Goal: Task Accomplishment & Management: Complete application form

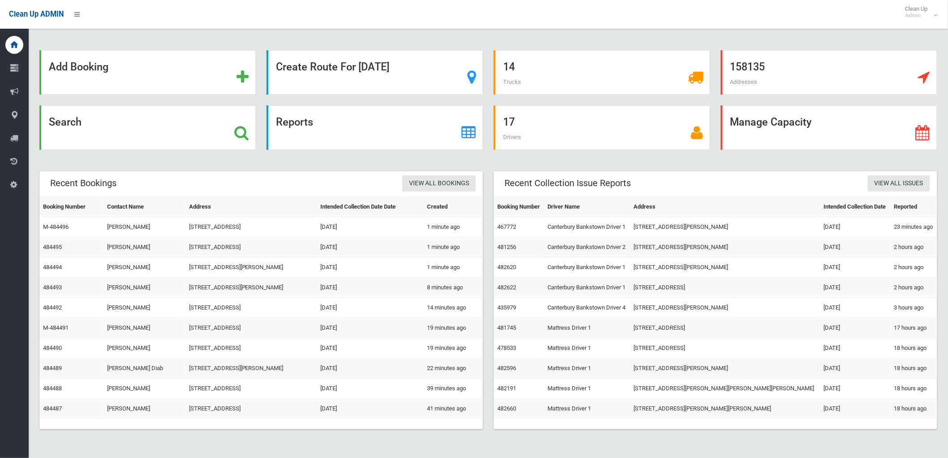
click at [131, 14] on div "Clean Up ADMIN Clean Up Admin Logout" at bounding box center [474, 14] width 948 height 29
click at [200, 129] on div "Search" at bounding box center [147, 127] width 216 height 44
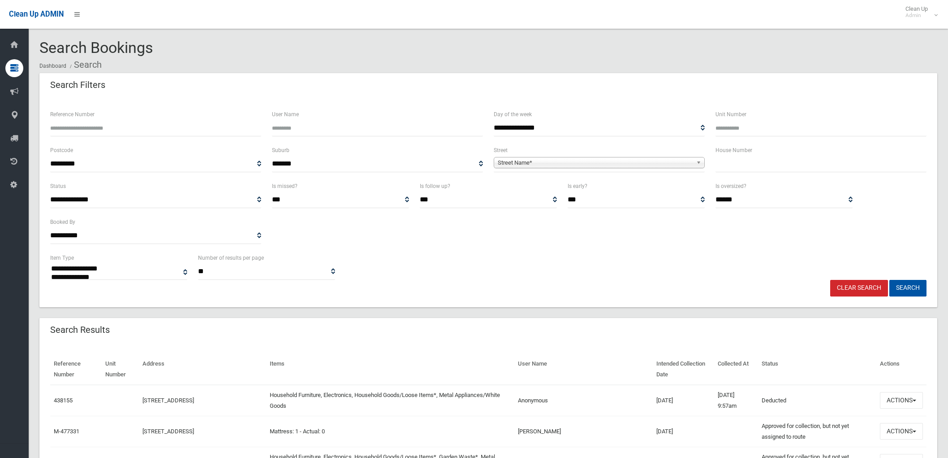
select select
click at [724, 161] on input "text" at bounding box center [821, 164] width 211 height 17
type input "***"
click at [644, 160] on span "Street Name*" at bounding box center [595, 162] width 195 height 11
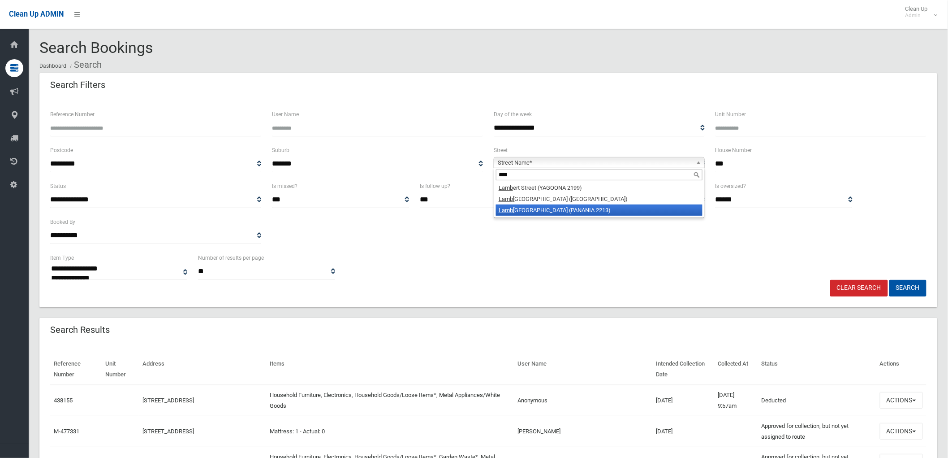
type input "****"
click at [588, 208] on li "Lamb eth Street (PANANIA 2213)" at bounding box center [599, 209] width 207 height 11
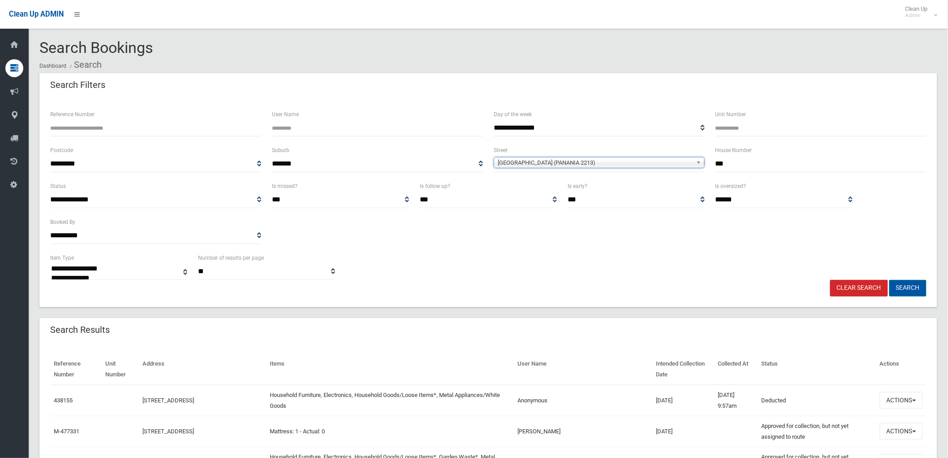
click at [899, 290] on button "Search" at bounding box center [908, 288] width 37 height 17
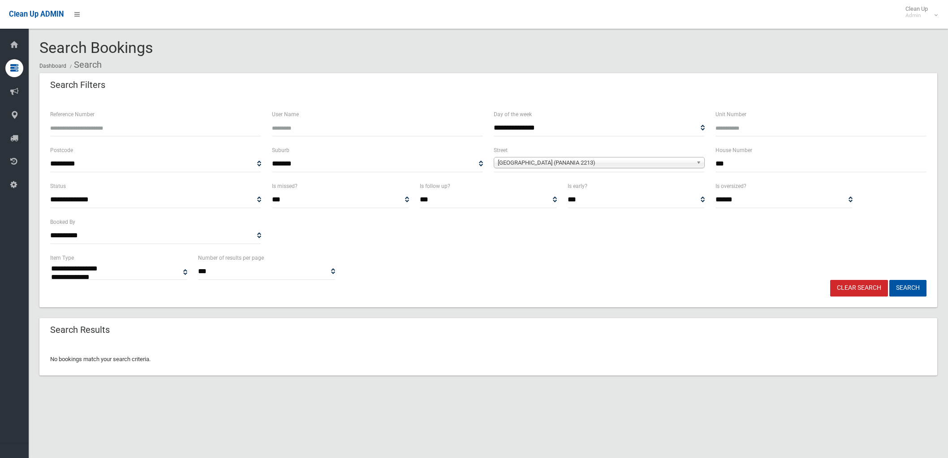
select select
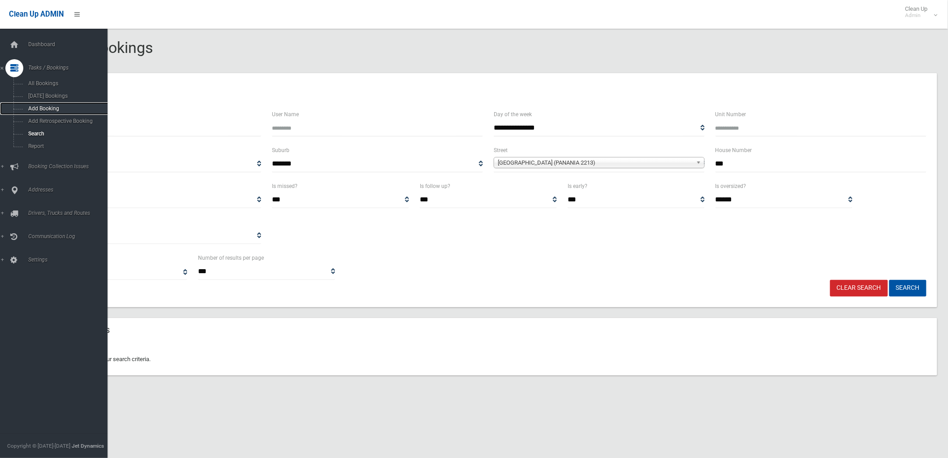
click at [44, 109] on span "Add Booking" at bounding box center [67, 108] width 82 height 6
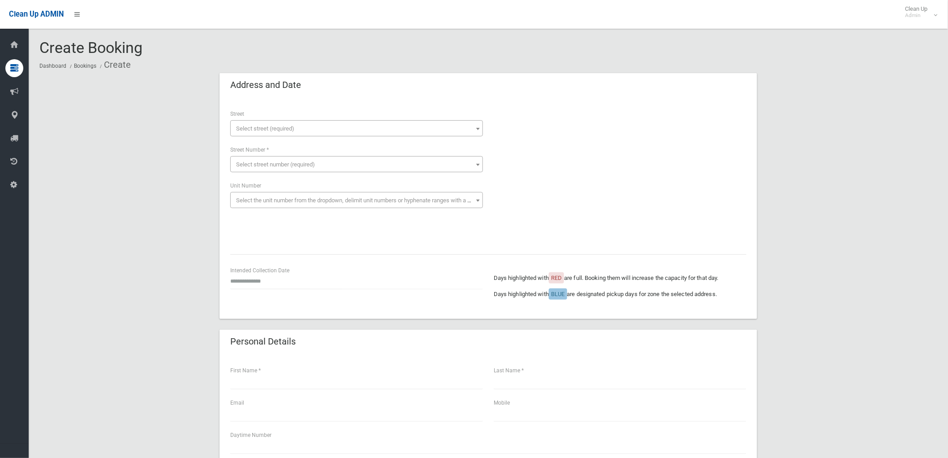
click at [288, 164] on span "Select street number (required)" at bounding box center [275, 164] width 79 height 7
click at [291, 128] on span "Select street (required)" at bounding box center [265, 128] width 58 height 7
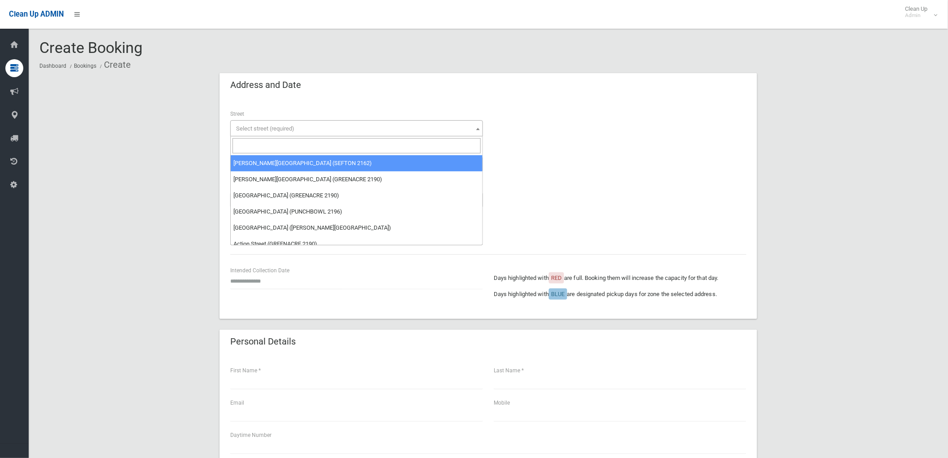
click at [283, 145] on input "search" at bounding box center [357, 145] width 248 height 15
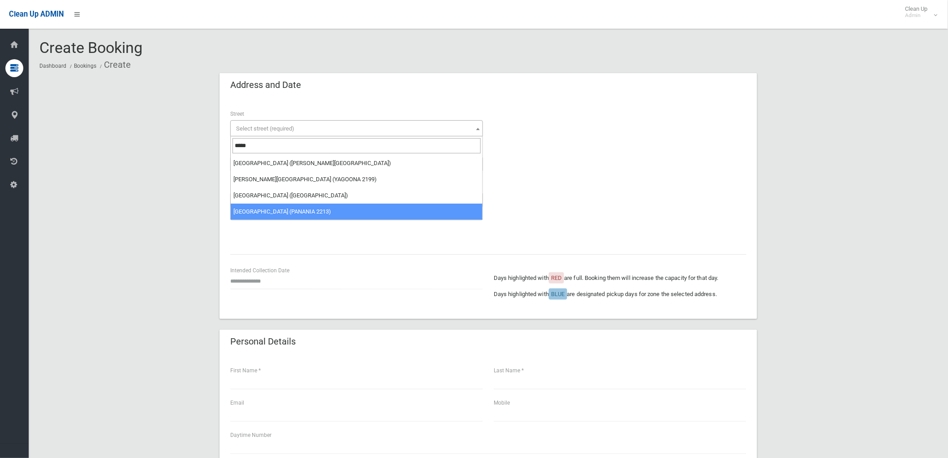
type input "*****"
select select "****"
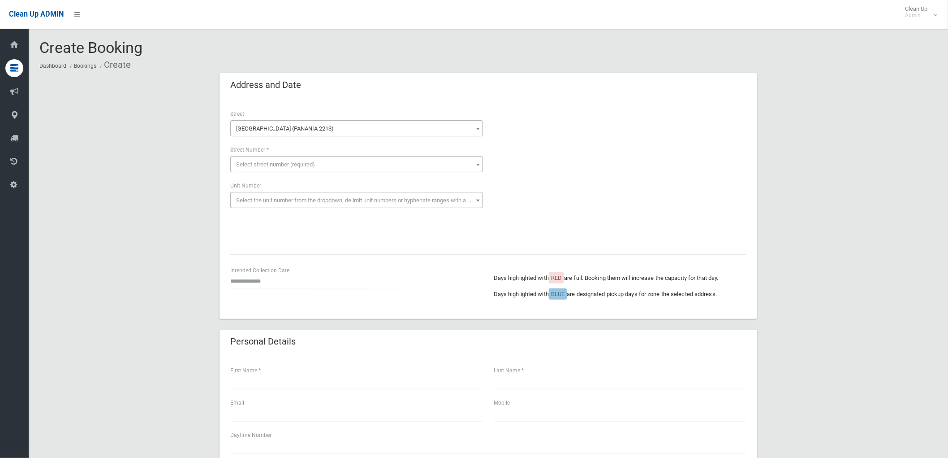
click at [296, 160] on span "Select street number (required)" at bounding box center [357, 164] width 248 height 13
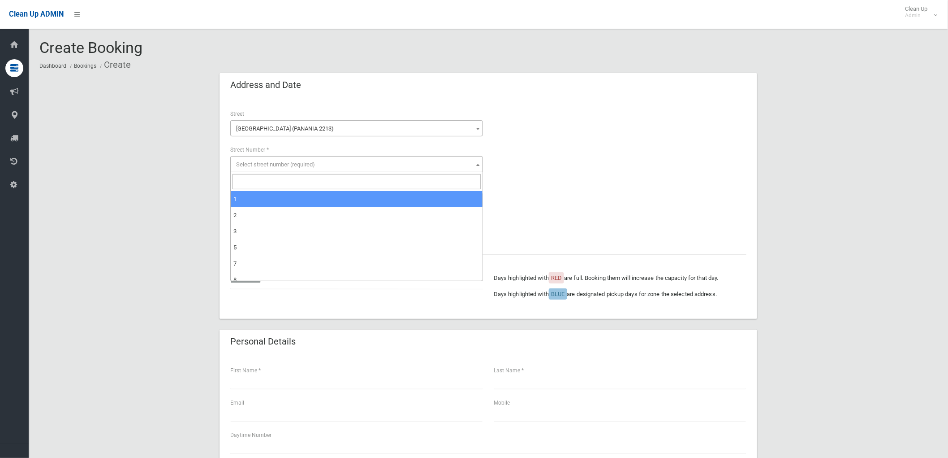
click at [297, 182] on input "search" at bounding box center [357, 181] width 248 height 15
type input "***"
select select "***"
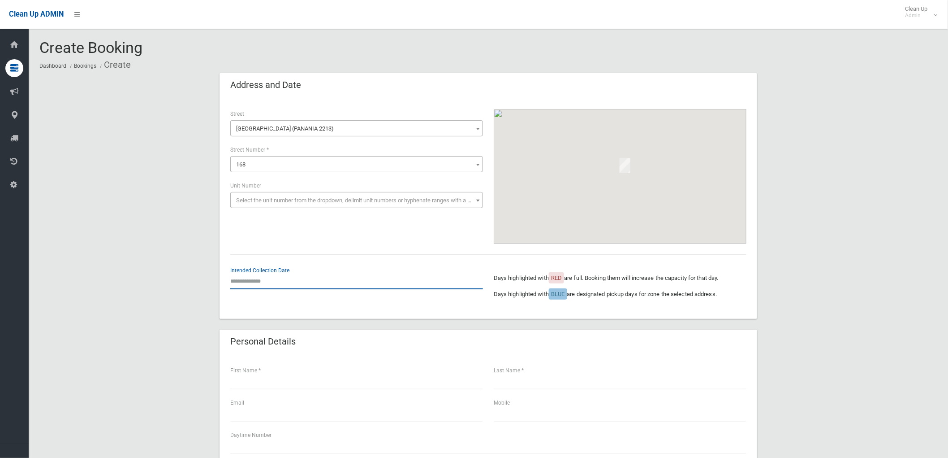
click at [238, 281] on input "text" at bounding box center [356, 280] width 253 height 17
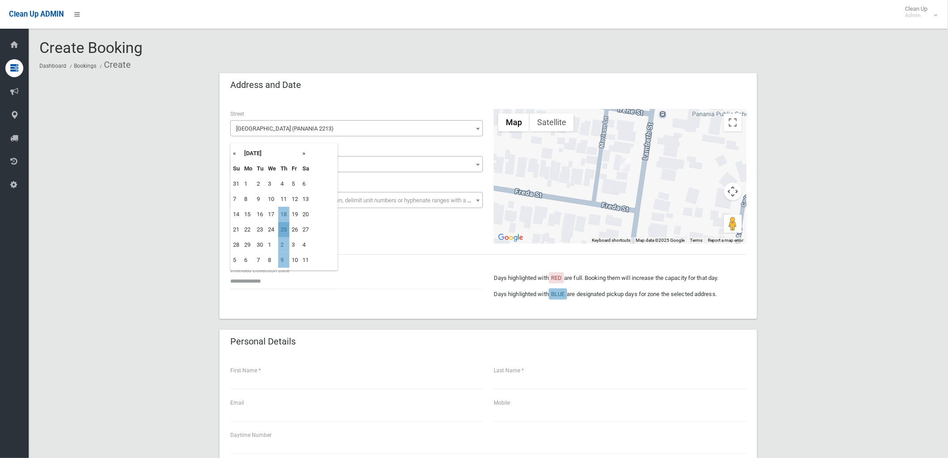
click at [285, 229] on td "25" at bounding box center [283, 229] width 11 height 15
type input "**********"
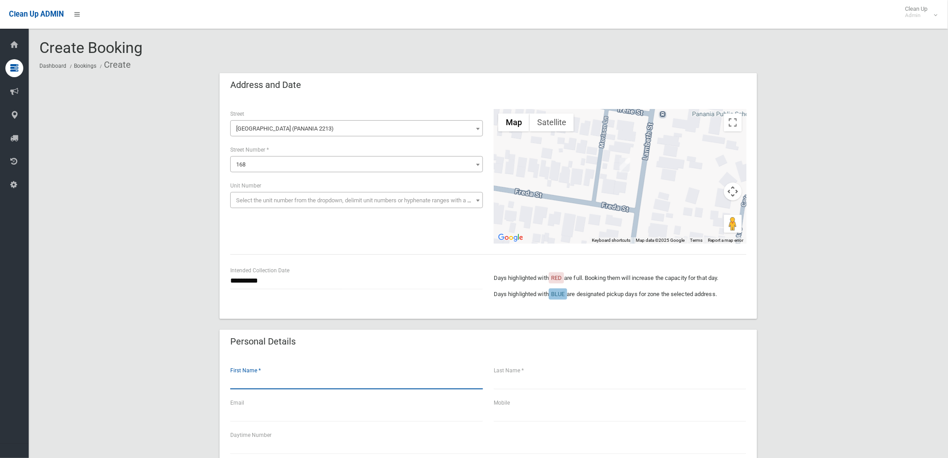
click at [326, 382] on input "text" at bounding box center [356, 380] width 253 height 17
type input "*****"
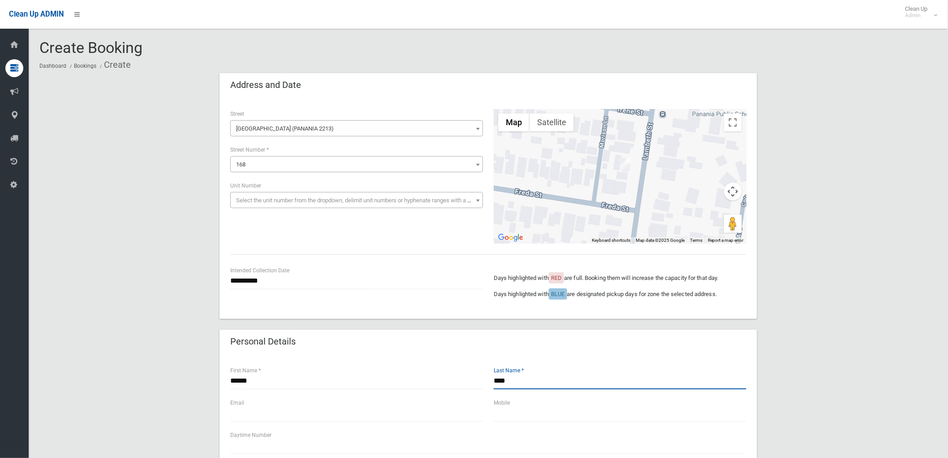
type input "****"
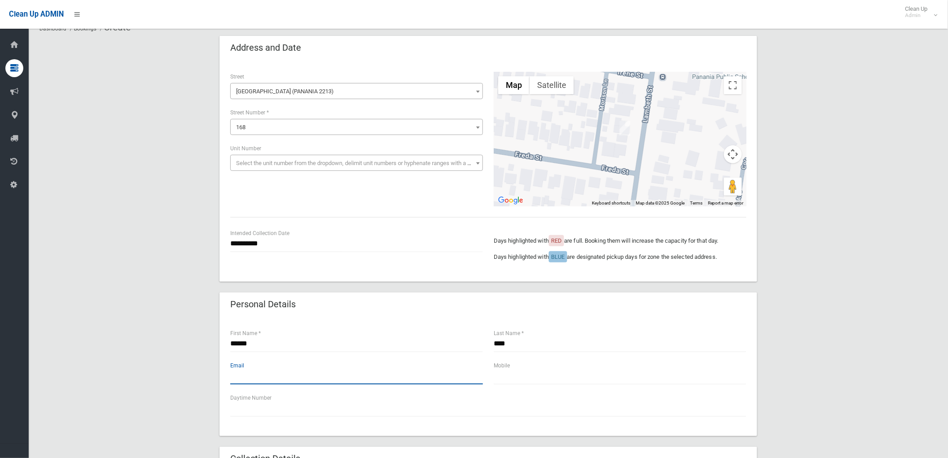
scroll to position [99, 0]
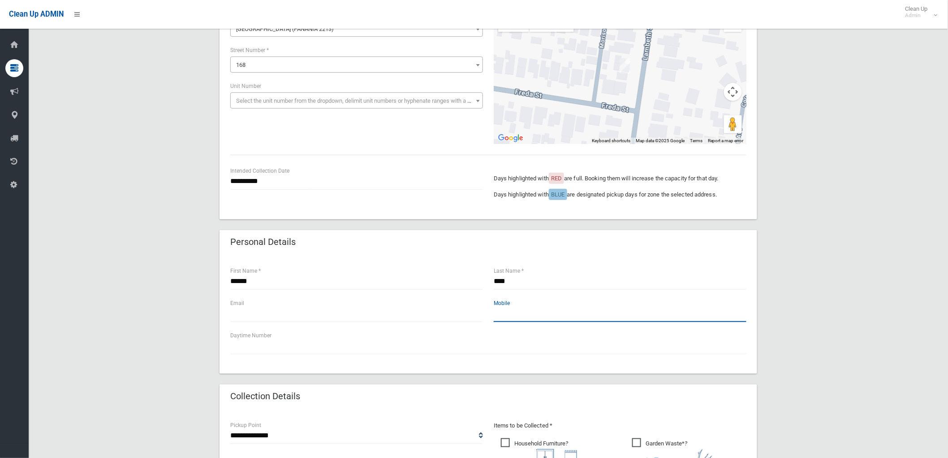
click at [554, 316] on input "text" at bounding box center [620, 313] width 253 height 17
type input "**********"
click at [627, 361] on div "**********" at bounding box center [489, 314] width 538 height 118
click at [625, 355] on div "**********" at bounding box center [489, 314] width 538 height 118
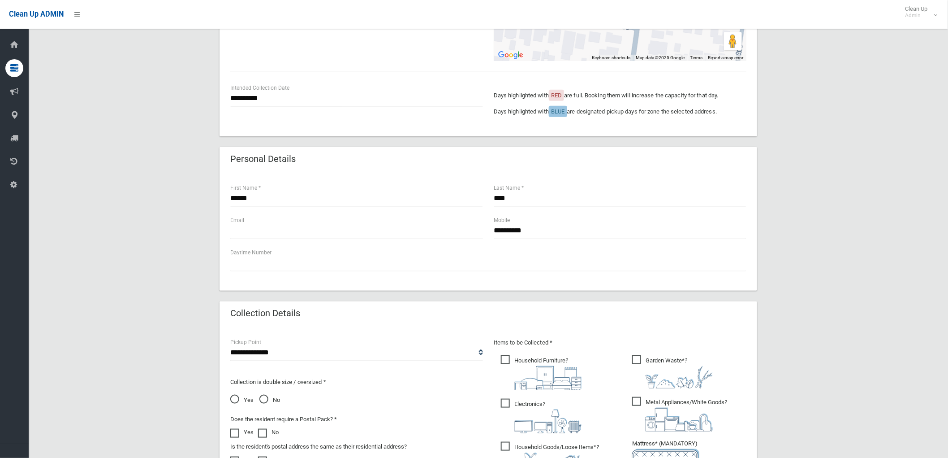
scroll to position [199, 0]
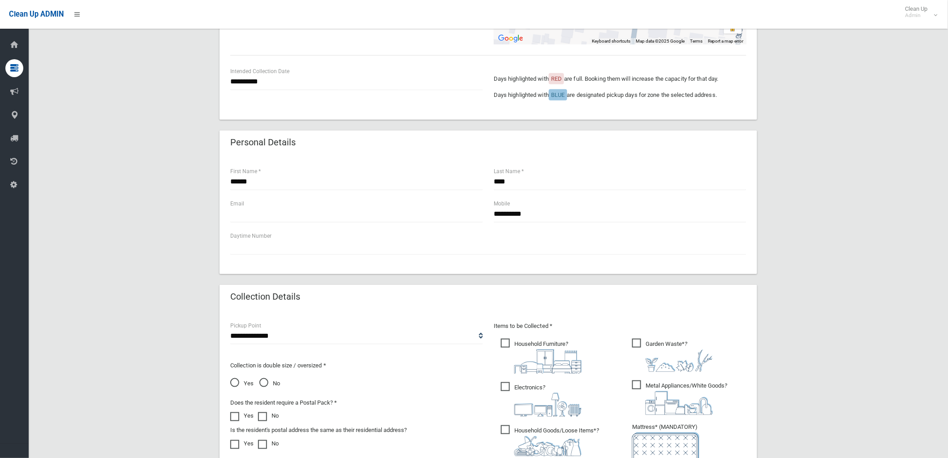
click at [311, 326] on div "**********" at bounding box center [356, 332] width 253 height 24
click at [305, 332] on select "**********" at bounding box center [356, 336] width 253 height 17
select select "*"
click at [230, 328] on select "**********" at bounding box center [356, 336] width 253 height 17
click at [265, 382] on span "No" at bounding box center [269, 383] width 21 height 11
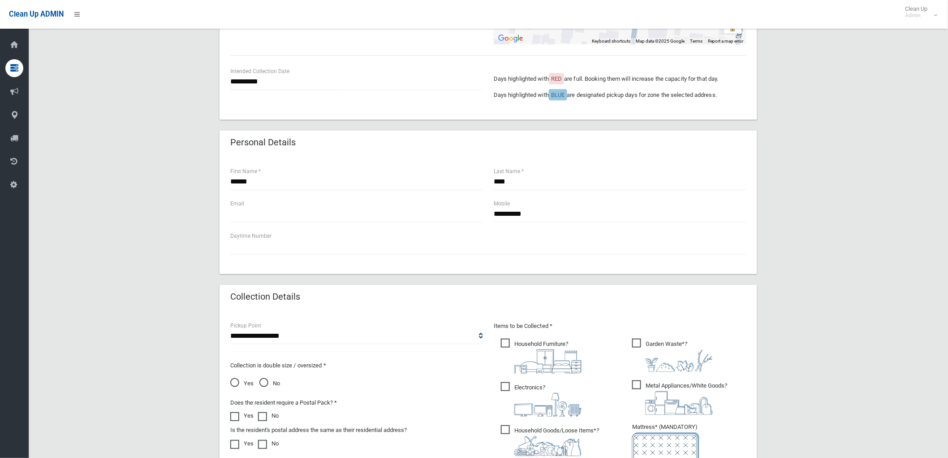
click at [514, 338] on span "Household Furniture ?" at bounding box center [541, 355] width 81 height 35
click at [506, 387] on span "Electronics ?" at bounding box center [541, 399] width 81 height 35
click at [652, 388] on span "Metal Appliances/White Goods ?" at bounding box center [679, 397] width 95 height 35
click at [522, 431] on span "Household Goods/Loose Items* ?" at bounding box center [550, 440] width 98 height 31
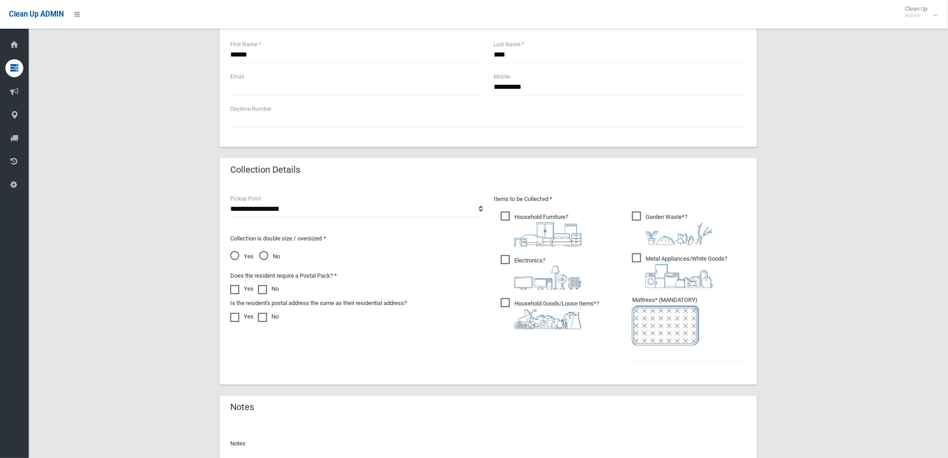
scroll to position [348, 0]
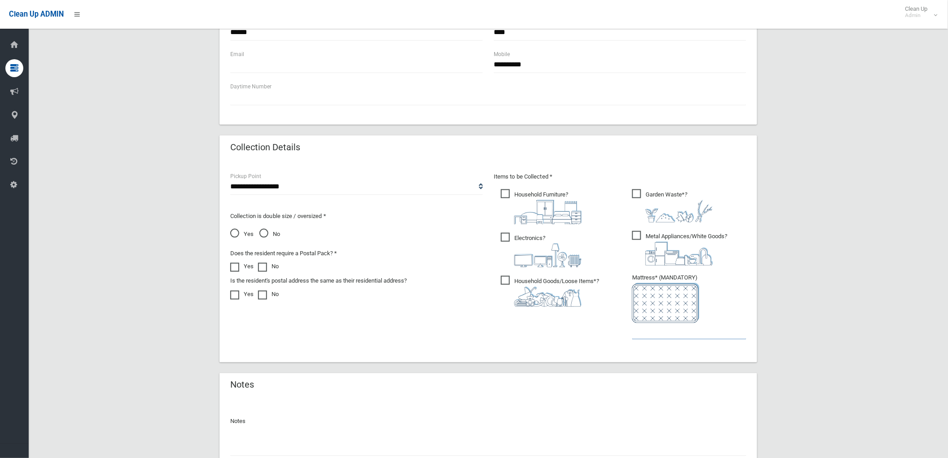
click at [662, 330] on input "text" at bounding box center [689, 331] width 114 height 17
type input "*"
click at [585, 328] on div "Items to be Collected * Household Furniture ? *" at bounding box center [621, 261] width 264 height 180
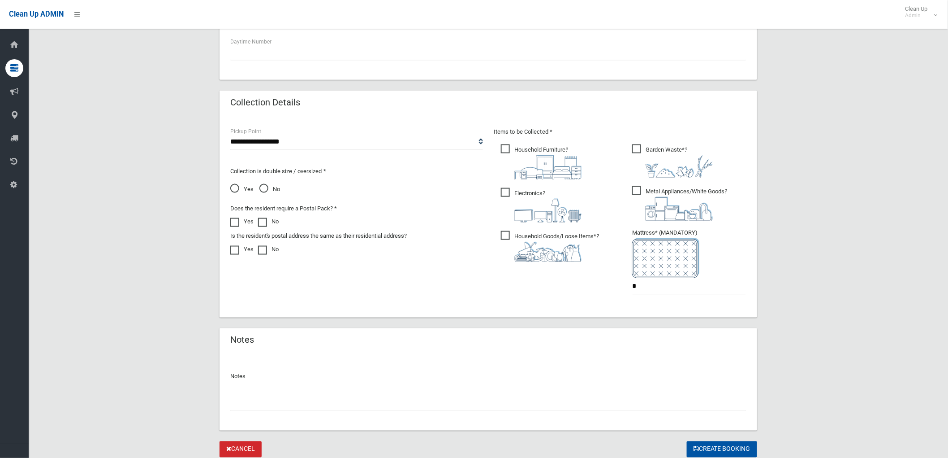
scroll to position [424, 0]
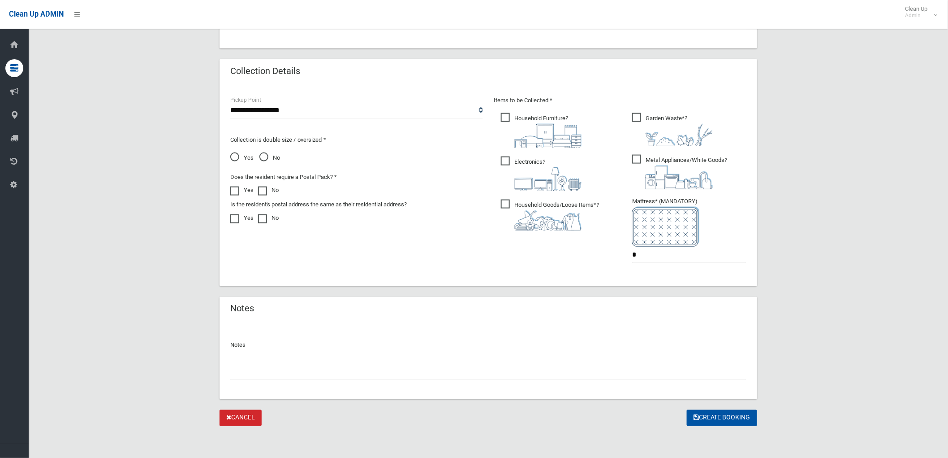
click at [372, 370] on input "text" at bounding box center [488, 371] width 516 height 17
click at [261, 370] on input "text" at bounding box center [488, 371] width 516 height 17
click at [365, 375] on input "text" at bounding box center [488, 371] width 516 height 17
type input "*"
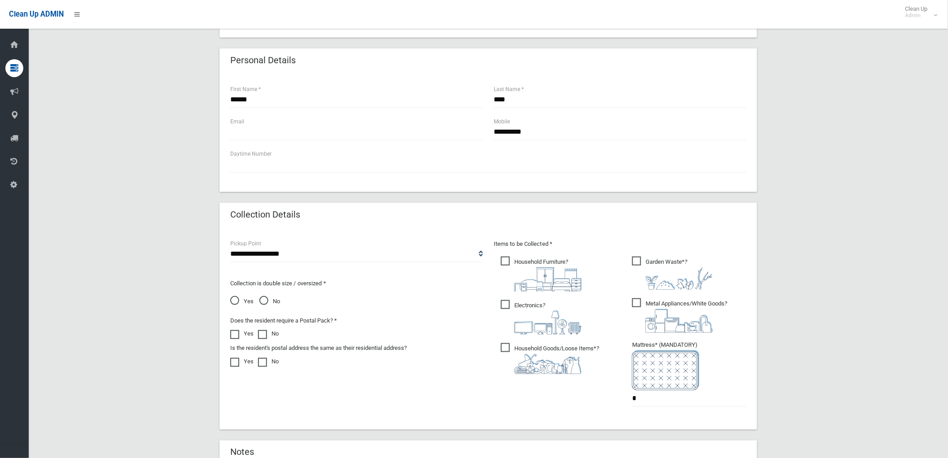
scroll to position [126, 0]
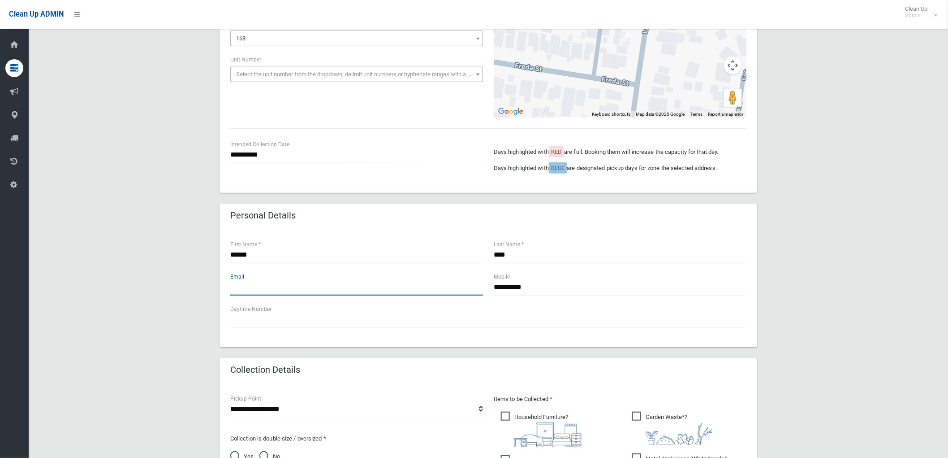
click at [308, 281] on input "text" at bounding box center [356, 287] width 253 height 17
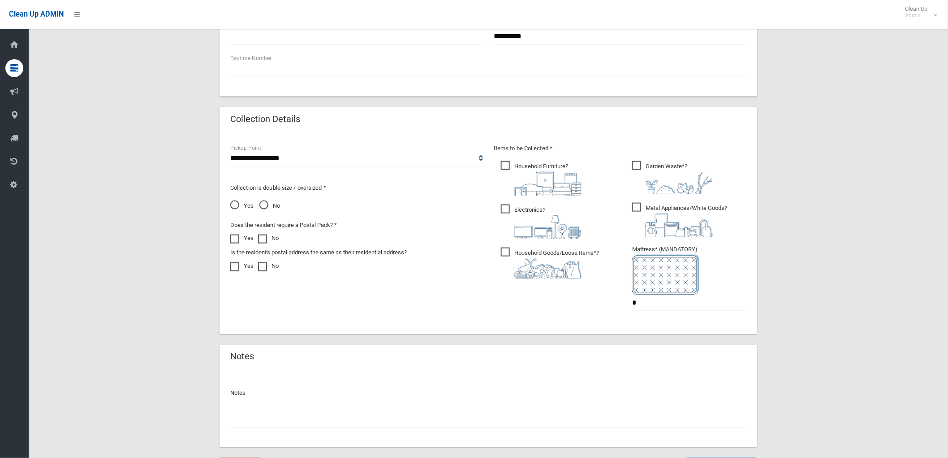
scroll to position [424, 0]
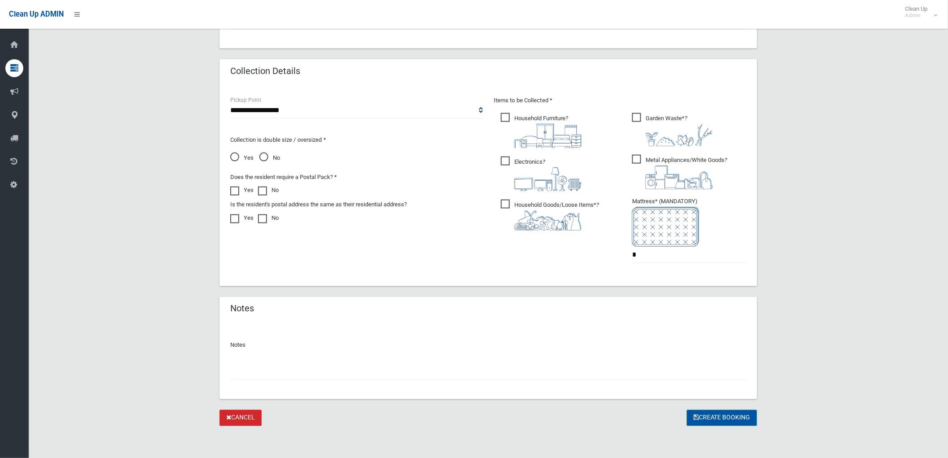
click at [722, 415] on button "Create Booking" at bounding box center [722, 418] width 70 height 17
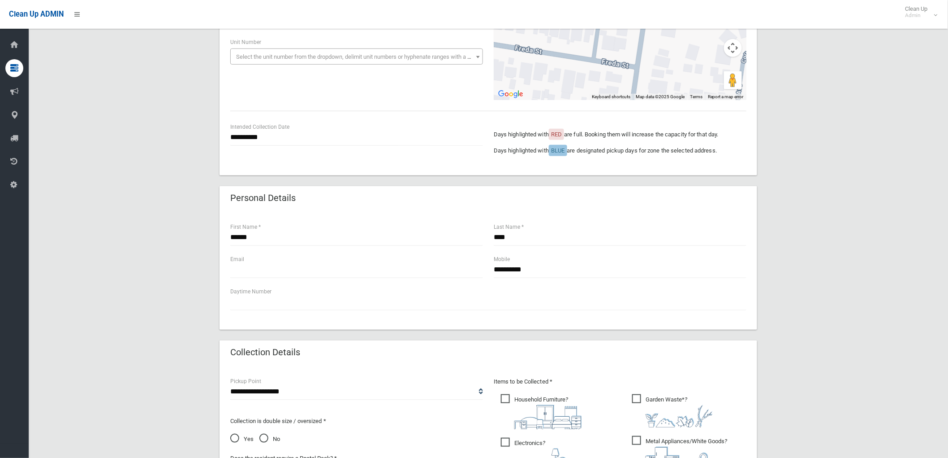
scroll to position [0, 0]
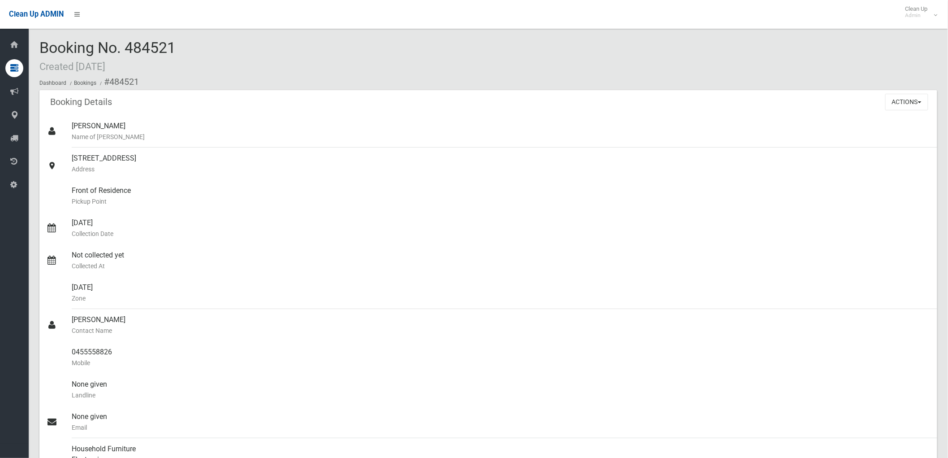
click at [338, 73] on div "Booking No. 484521 Created [DATE] Dashboard Bookings #484521" at bounding box center [488, 64] width 898 height 51
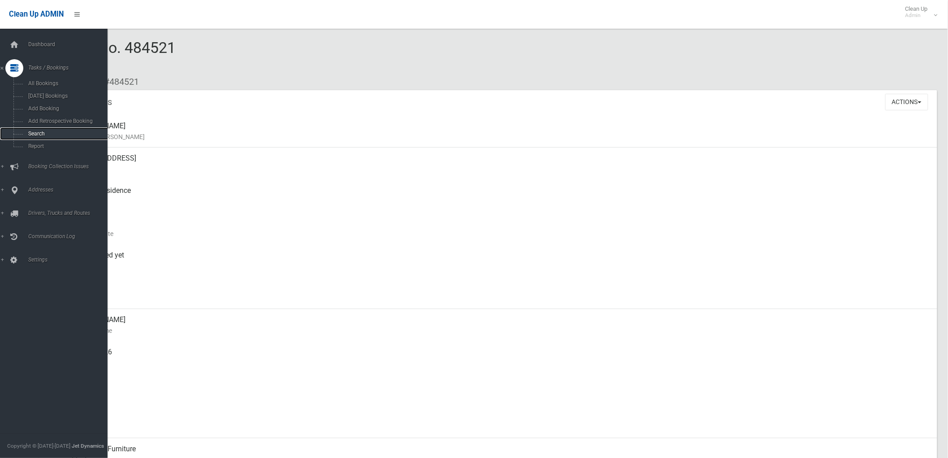
click at [43, 136] on span "Search" at bounding box center [67, 133] width 82 height 6
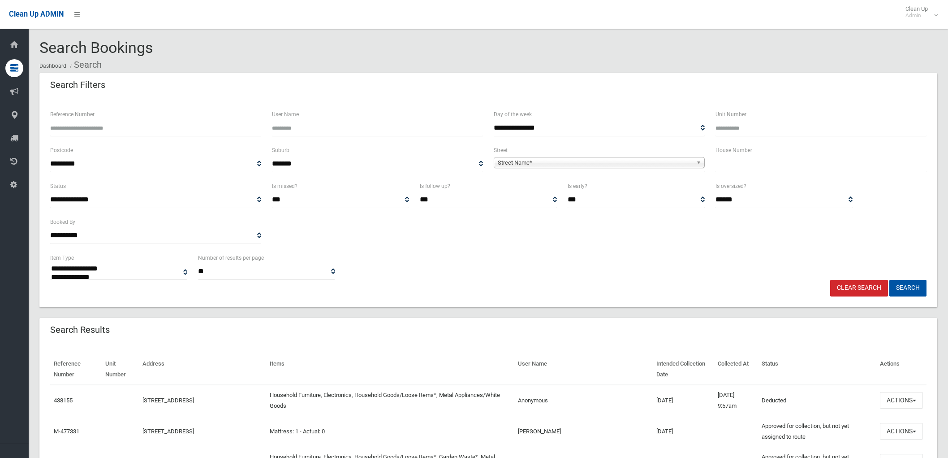
select select
click at [740, 168] on input "text" at bounding box center [821, 164] width 211 height 17
type input "*"
click at [622, 159] on span "Street Name*" at bounding box center [595, 162] width 195 height 11
type input "*****"
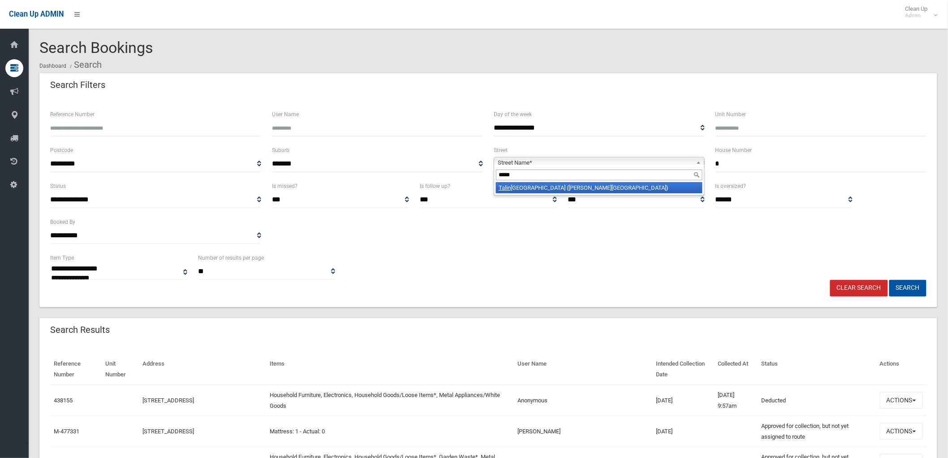
click at [597, 190] on li "Talin ga Avenue (GEORGES HALL 2198)" at bounding box center [599, 187] width 207 height 11
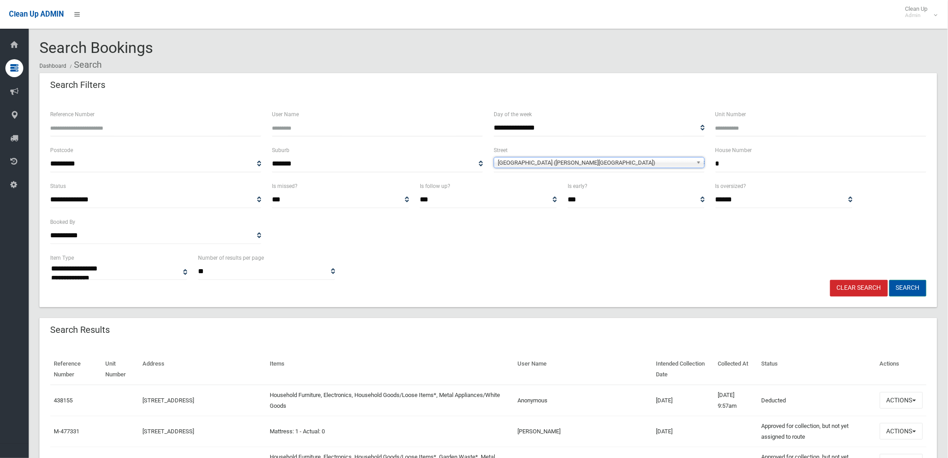
click at [909, 285] on button "Search" at bounding box center [908, 288] width 37 height 17
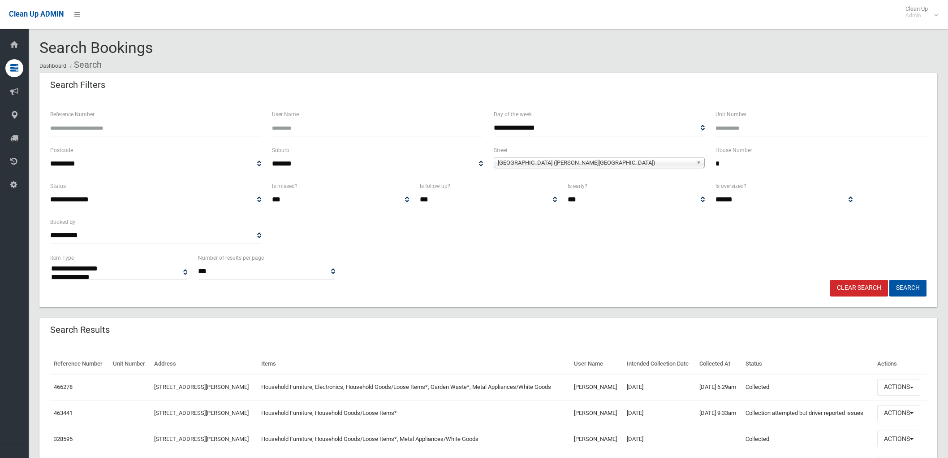
select select
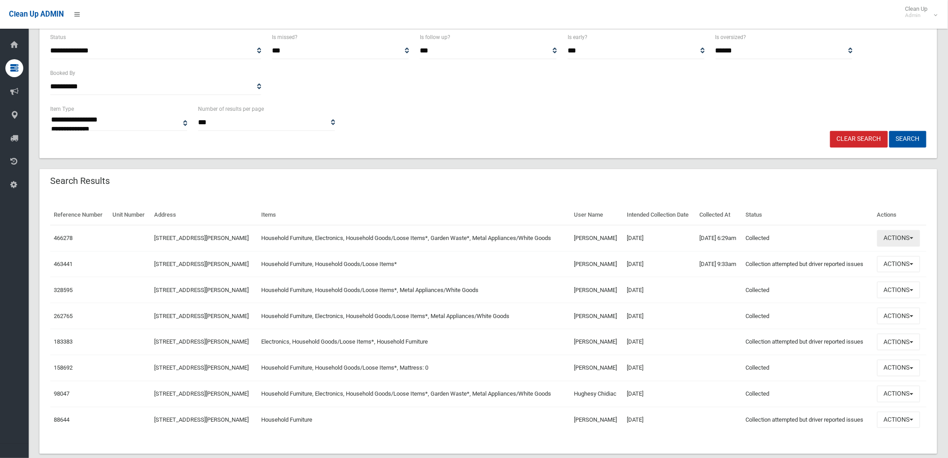
scroll to position [149, 0]
click at [899, 246] on button "Actions" at bounding box center [899, 237] width 43 height 17
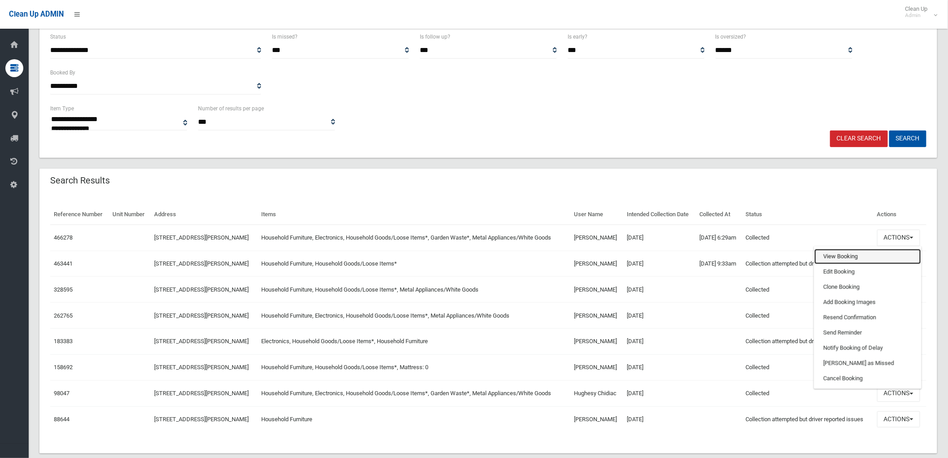
click at [858, 264] on link "View Booking" at bounding box center [868, 256] width 107 height 15
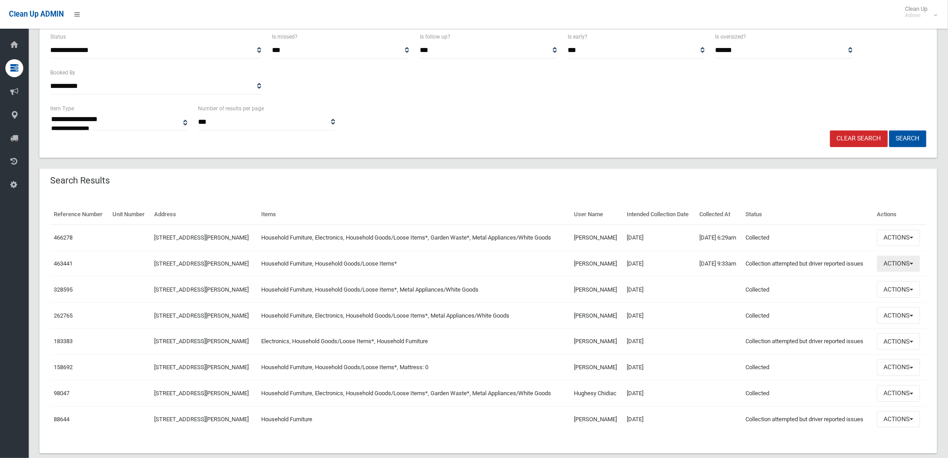
click at [890, 272] on button "Actions" at bounding box center [899, 263] width 43 height 17
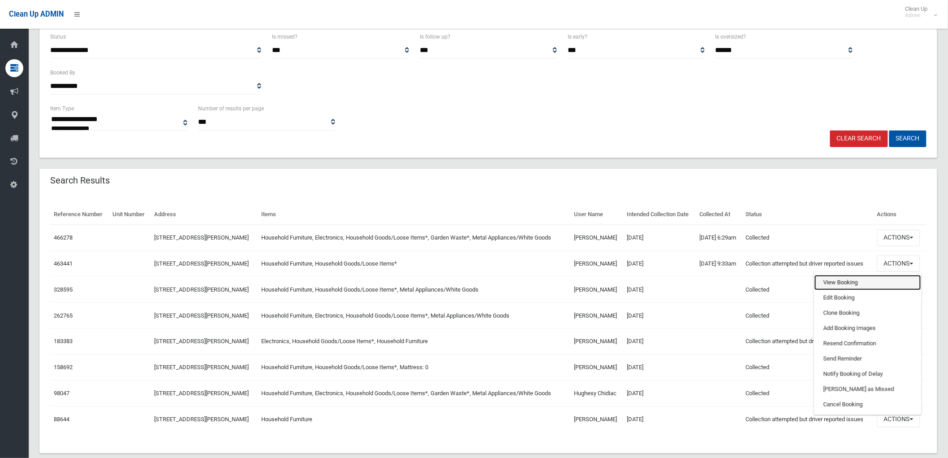
click at [876, 290] on link "View Booking" at bounding box center [868, 282] width 107 height 15
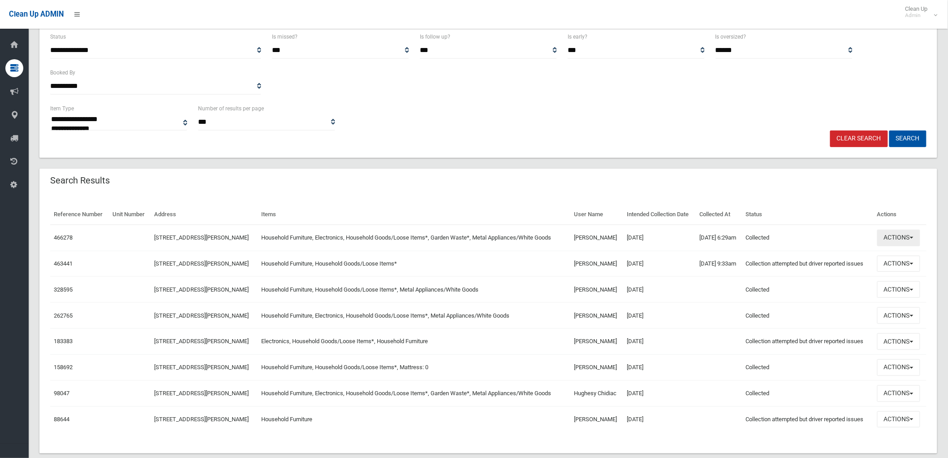
click at [915, 246] on button "Actions" at bounding box center [899, 237] width 43 height 17
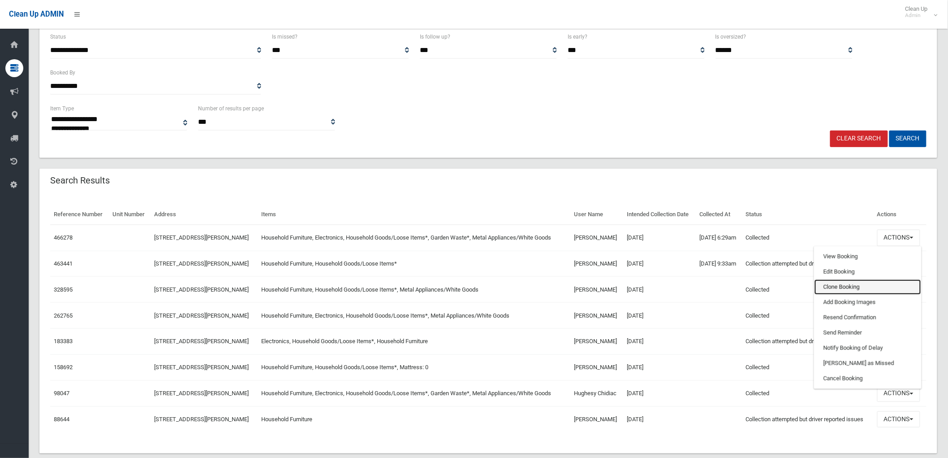
click at [859, 294] on link "Clone Booking" at bounding box center [868, 286] width 107 height 15
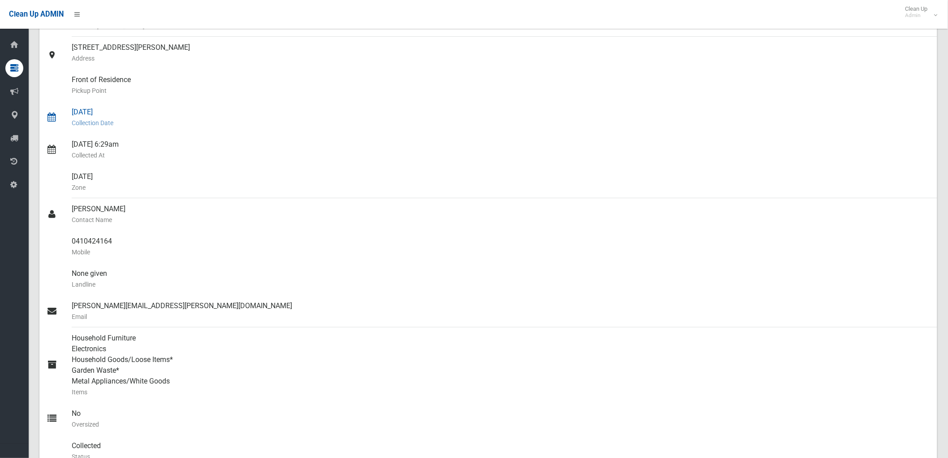
scroll to position [195, 0]
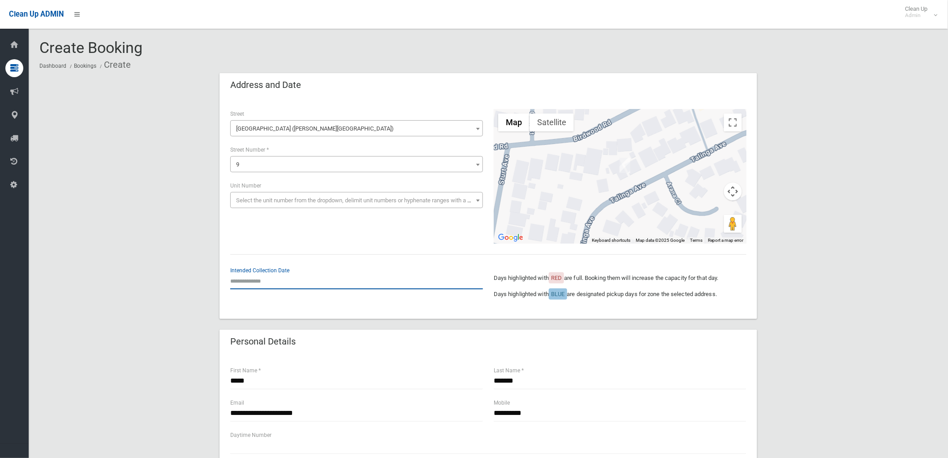
click at [249, 275] on input "text" at bounding box center [356, 280] width 253 height 17
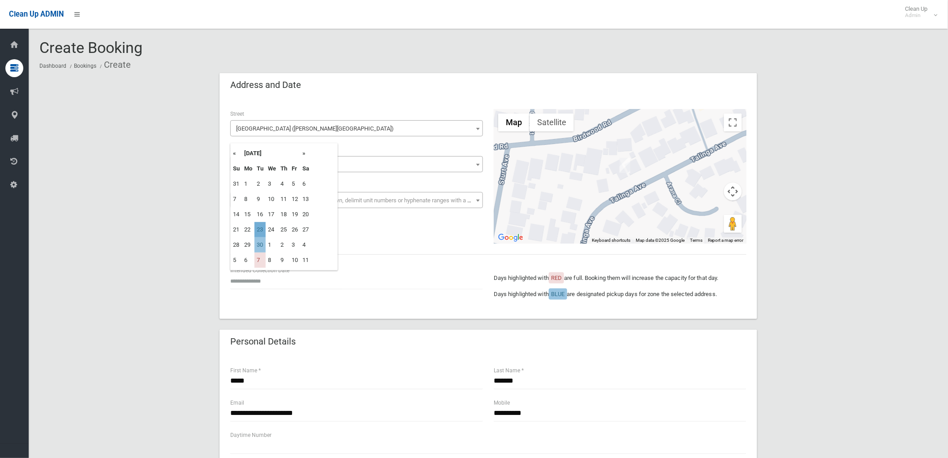
click at [261, 229] on td "23" at bounding box center [260, 229] width 11 height 15
type input "**********"
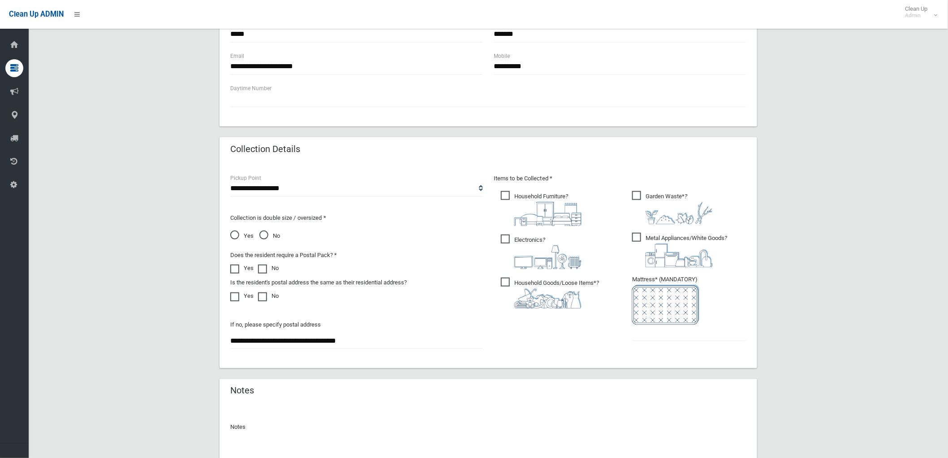
scroll to position [348, 0]
click at [681, 336] on input "text" at bounding box center [689, 331] width 114 height 17
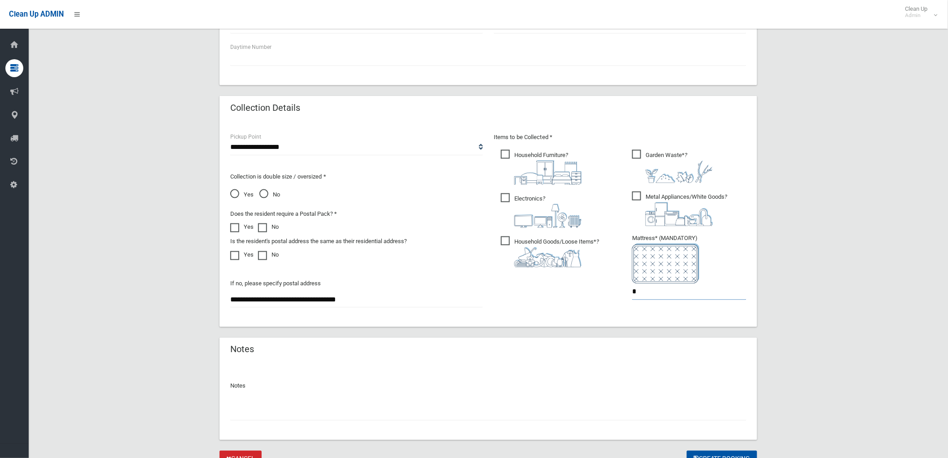
scroll to position [428, 0]
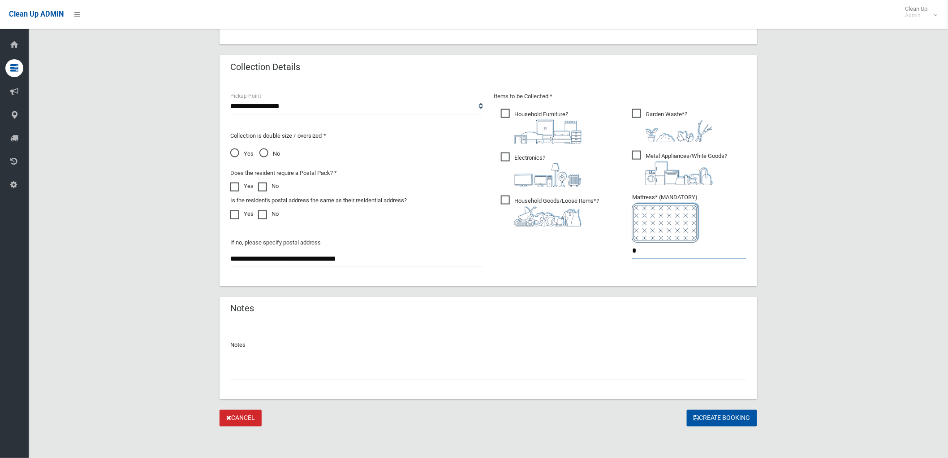
type input "*"
click at [343, 372] on input "text" at bounding box center [488, 371] width 516 height 17
click at [702, 412] on button "Create Booking" at bounding box center [722, 418] width 70 height 17
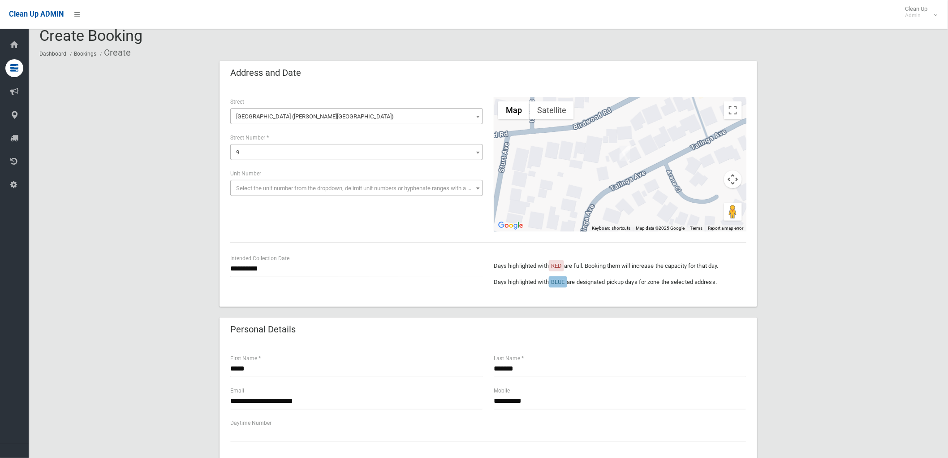
scroll to position [0, 0]
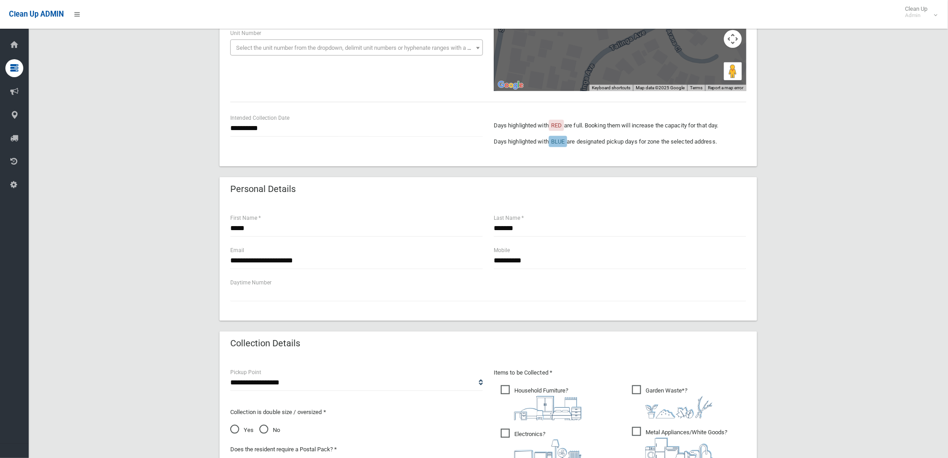
scroll to position [448, 0]
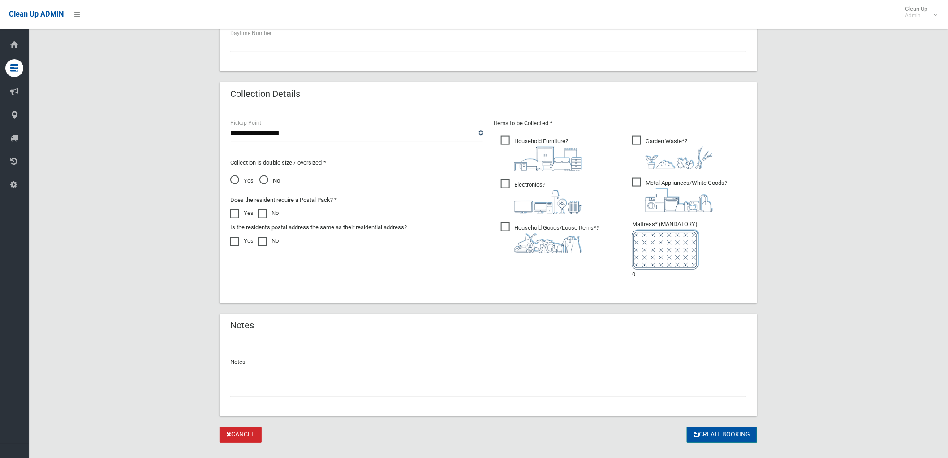
click at [725, 436] on button "Create Booking" at bounding box center [722, 435] width 70 height 17
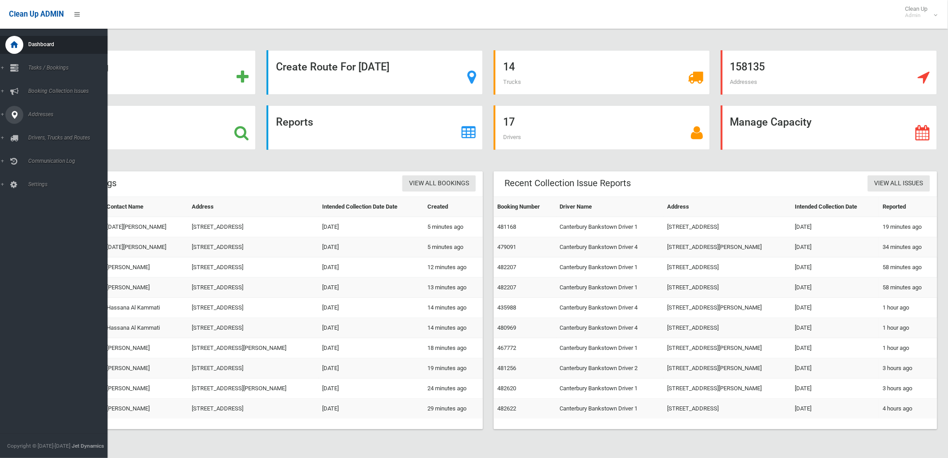
click at [13, 109] on icon at bounding box center [14, 115] width 8 height 18
click at [33, 129] on span "All Addresses" at bounding box center [67, 130] width 82 height 6
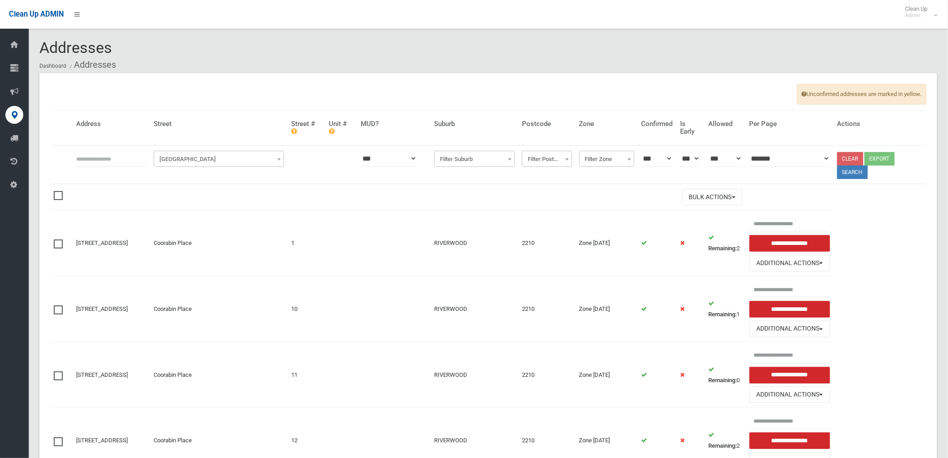
click at [195, 160] on span "Filter Street" at bounding box center [219, 159] width 126 height 13
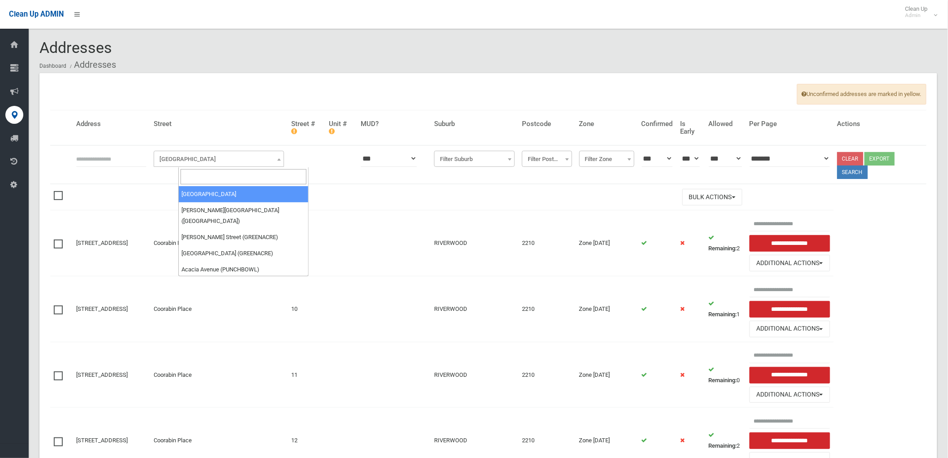
click at [222, 172] on input "search" at bounding box center [244, 176] width 126 height 15
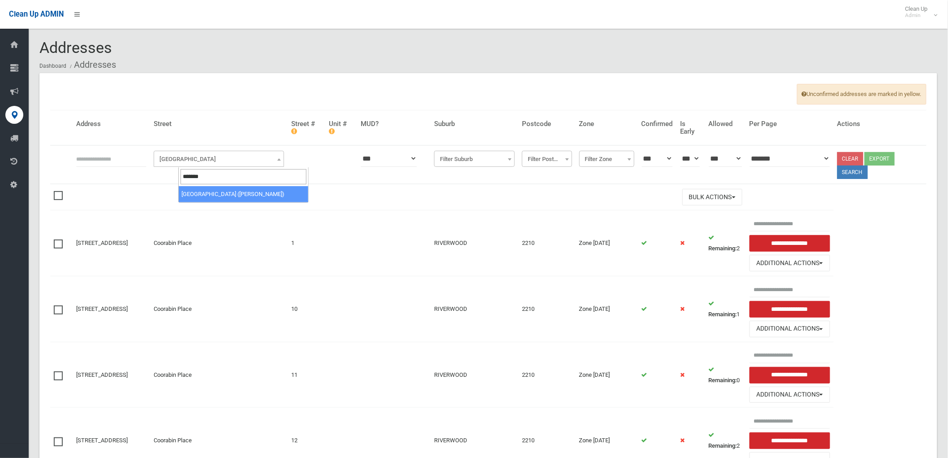
type input "*******"
select select "****"
click at [138, 160] on input "text" at bounding box center [111, 158] width 70 height 17
type input "*"
click at [868, 168] on button "Search" at bounding box center [853, 171] width 30 height 13
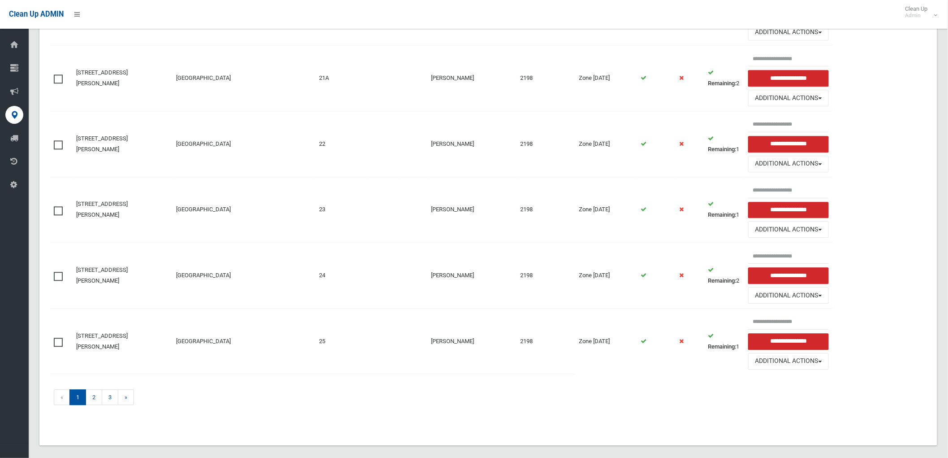
scroll to position [835, 0]
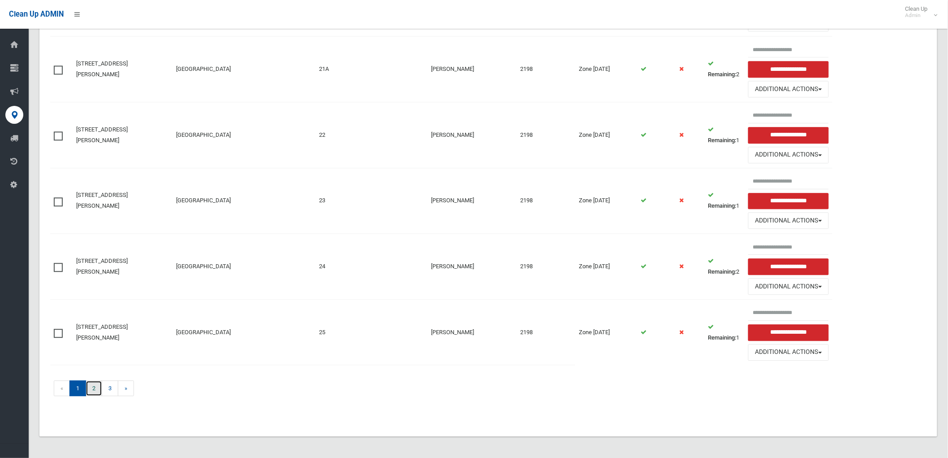
click at [92, 381] on link "2" at bounding box center [94, 388] width 17 height 16
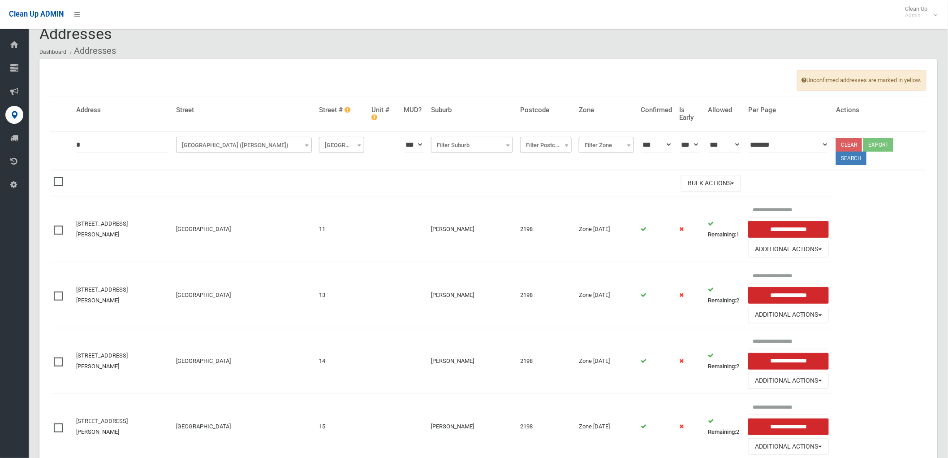
scroll to position [0, 0]
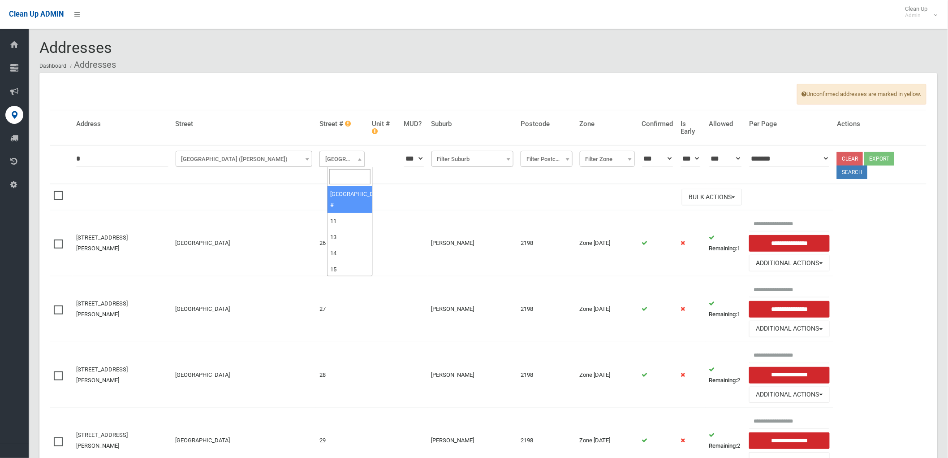
click at [336, 157] on span "[GEOGRAPHIC_DATA] #" at bounding box center [342, 159] width 41 height 13
click at [352, 171] on input "search" at bounding box center [349, 176] width 41 height 15
type input "*"
select select "*"
drag, startPoint x: 74, startPoint y: 159, endPoint x: 28, endPoint y: 155, distance: 46.3
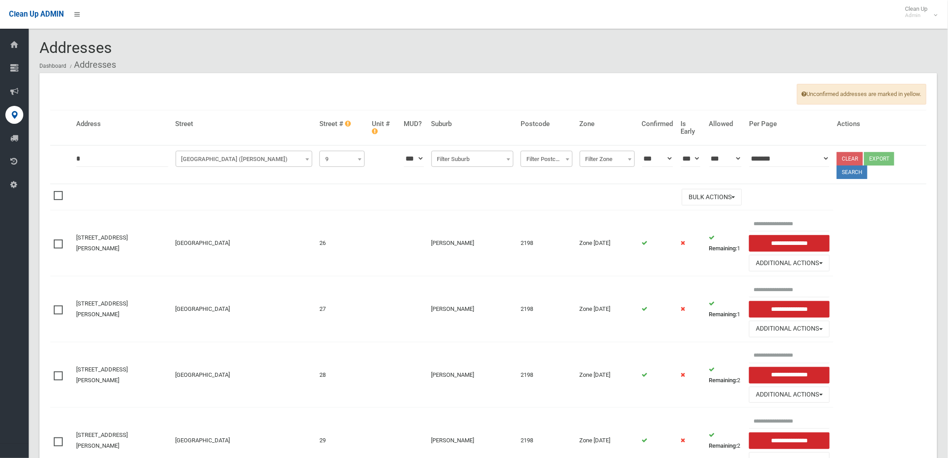
click at [862, 177] on button "Search" at bounding box center [852, 171] width 30 height 13
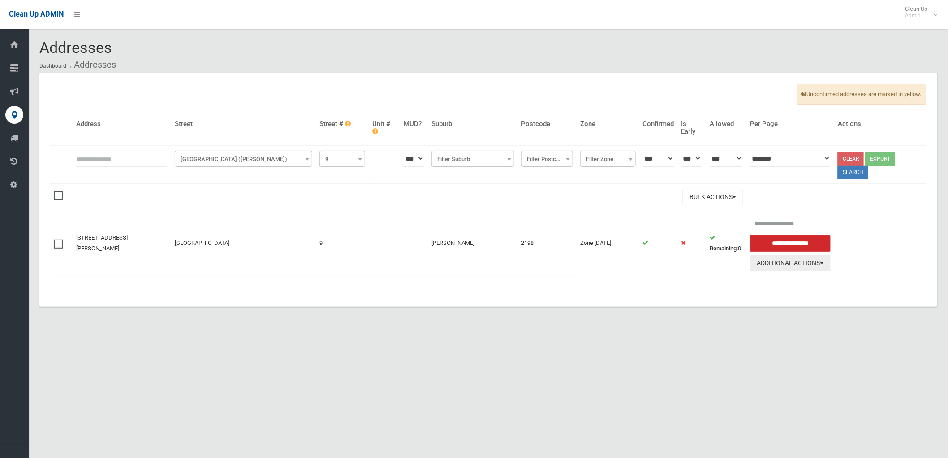
click at [780, 267] on button "Additional Actions" at bounding box center [790, 263] width 81 height 17
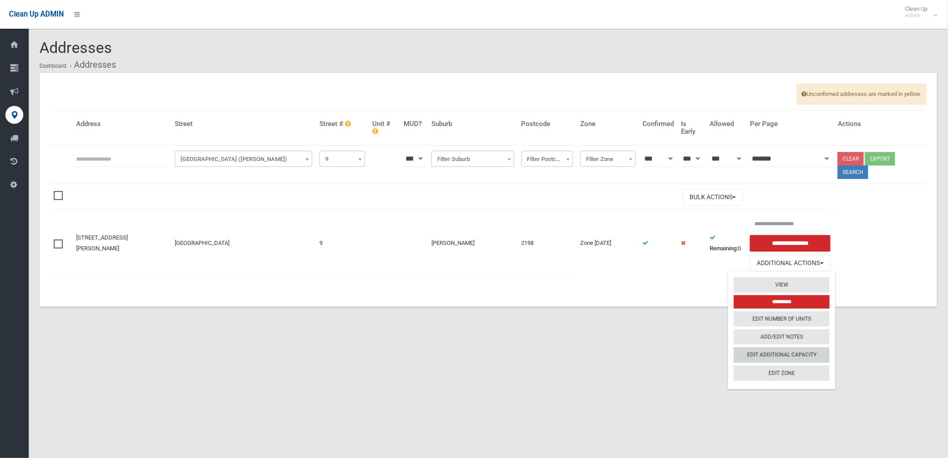
click at [776, 350] on link "Edit Additional Capacity" at bounding box center [782, 354] width 96 height 15
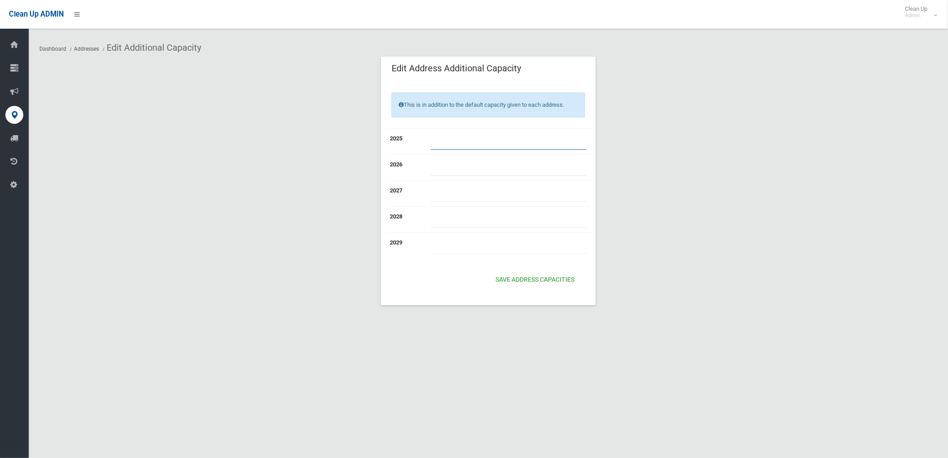
click at [436, 146] on input "number" at bounding box center [509, 141] width 156 height 17
type input "*"
drag, startPoint x: 532, startPoint y: 266, endPoint x: 535, endPoint y: 276, distance: 10.7
click at [532, 268] on div "2025 * 2026 2027" at bounding box center [488, 198] width 204 height 141
click at [536, 282] on button "Save Address capacities" at bounding box center [535, 280] width 86 height 17
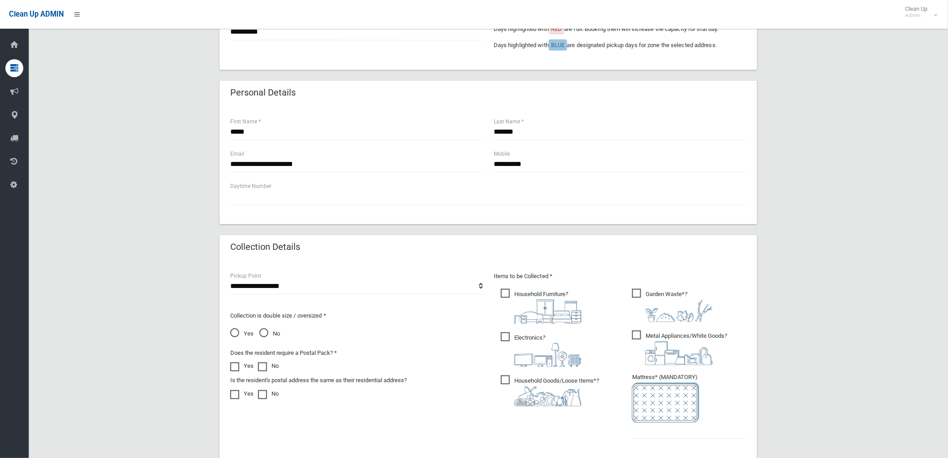
scroll to position [348, 0]
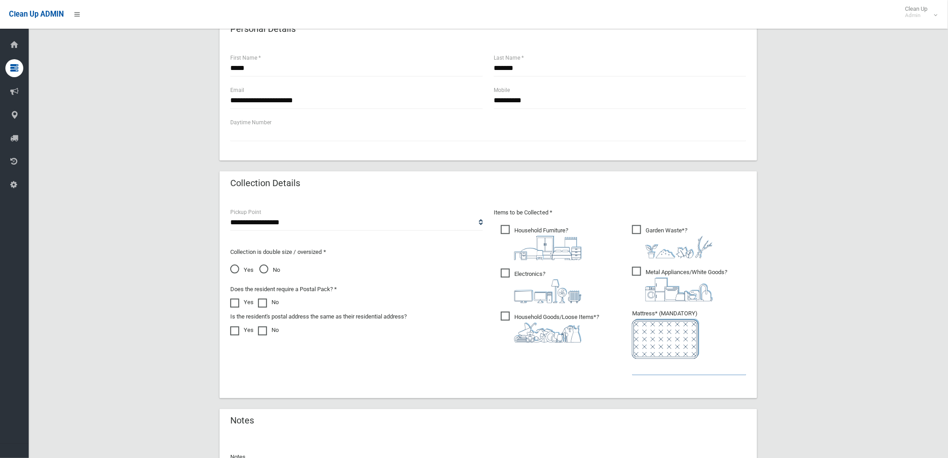
click at [697, 359] on input "text" at bounding box center [689, 367] width 114 height 17
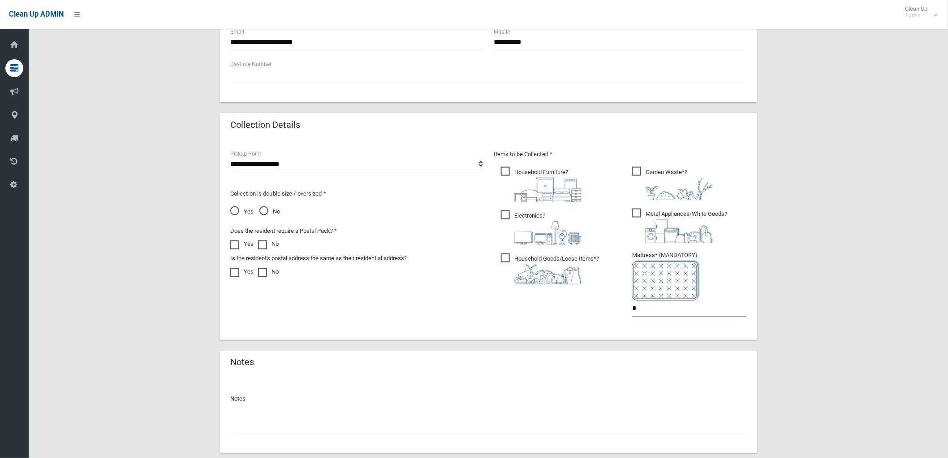
scroll to position [460, 0]
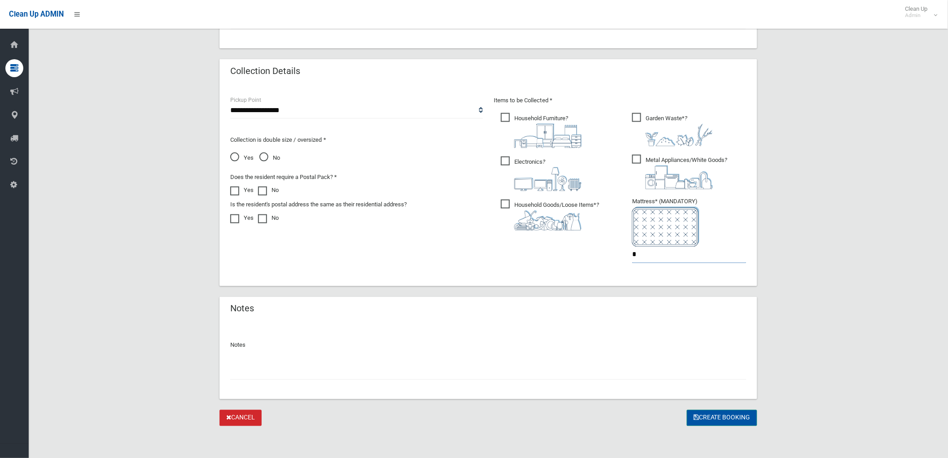
type input "*"
click at [746, 422] on button "Create Booking" at bounding box center [722, 418] width 70 height 17
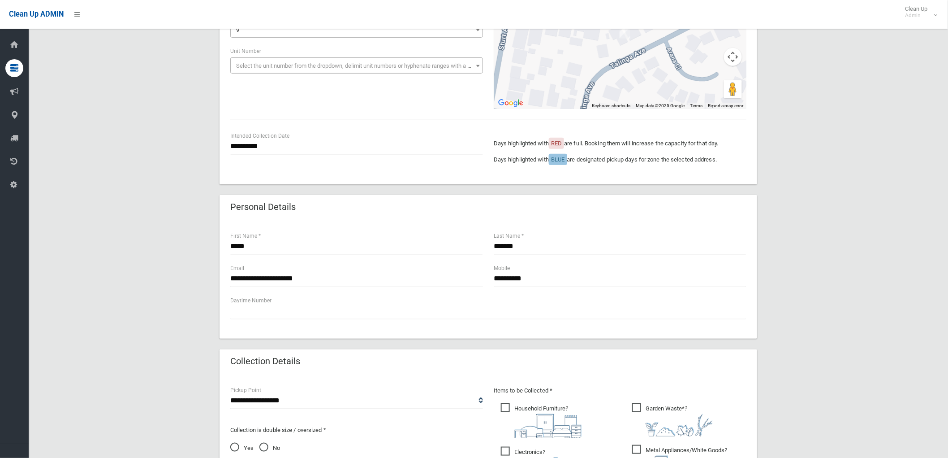
scroll to position [162, 0]
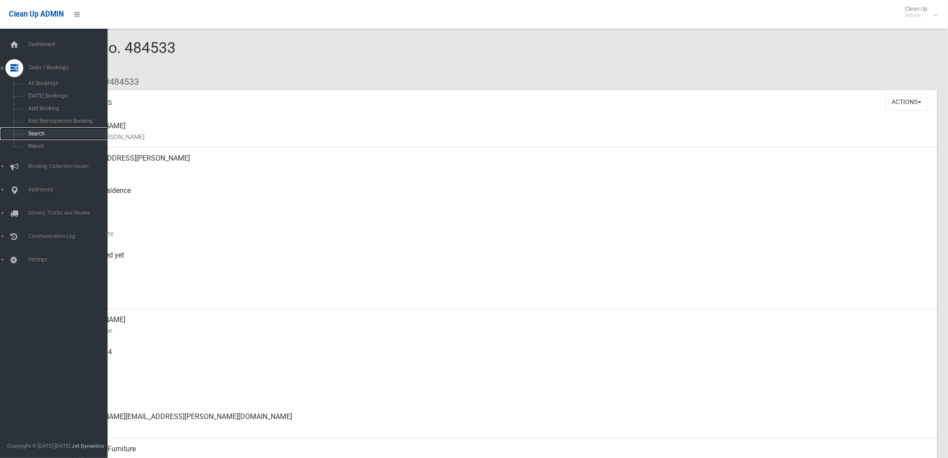
click at [43, 130] on link "Search" at bounding box center [57, 133] width 115 height 13
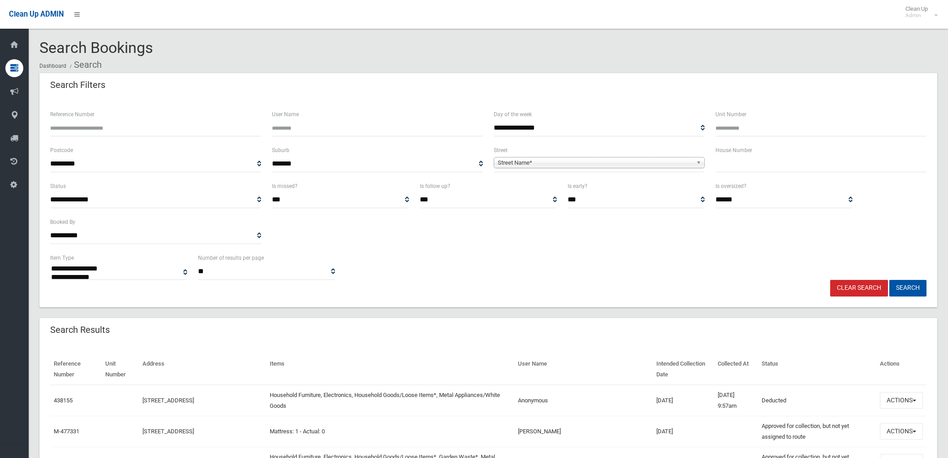
select select
click at [741, 167] on input "text" at bounding box center [821, 164] width 211 height 17
type input "**"
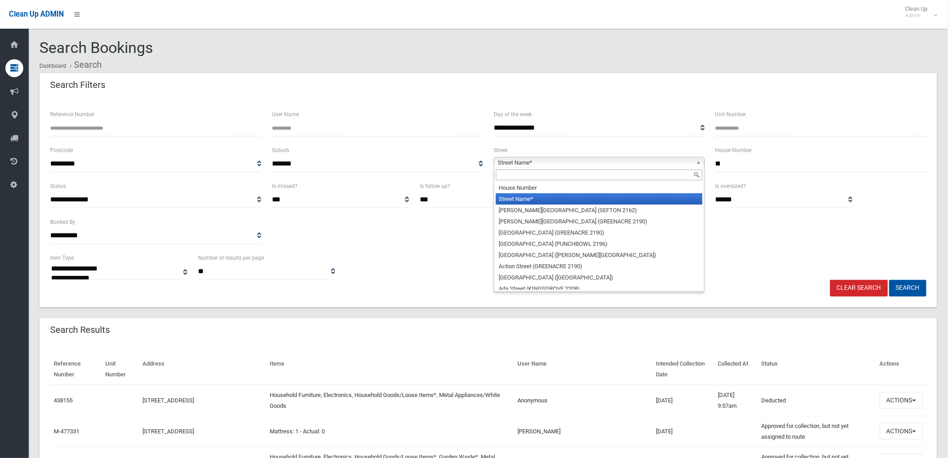
click at [680, 160] on span "Street Name*" at bounding box center [595, 162] width 195 height 11
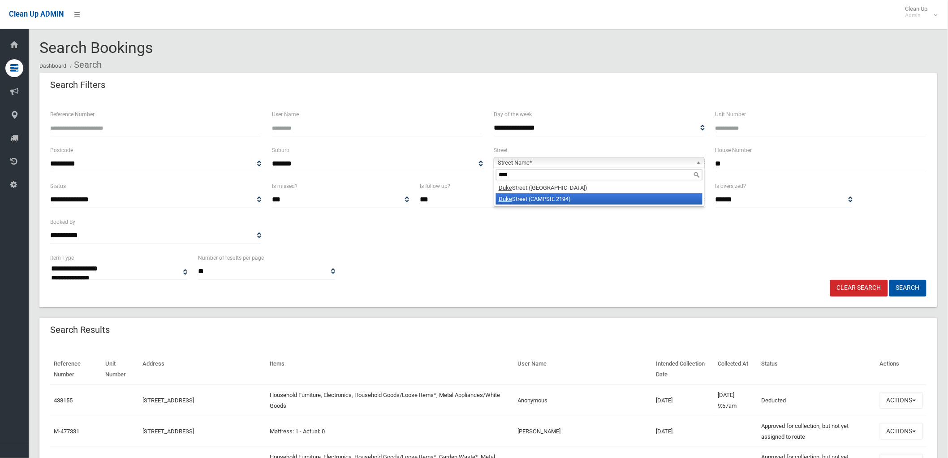
type input "****"
click at [592, 199] on li "Duke Street (CAMPSIE 2194)" at bounding box center [599, 198] width 207 height 11
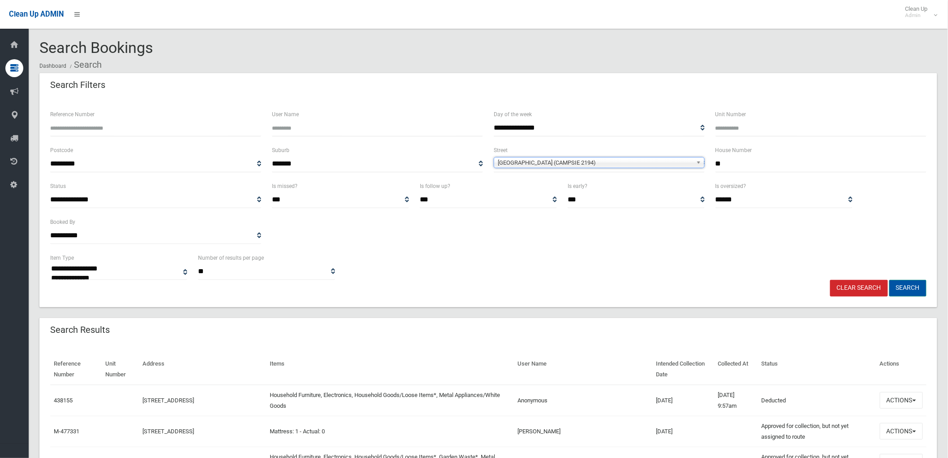
click at [900, 285] on button "Search" at bounding box center [908, 288] width 37 height 17
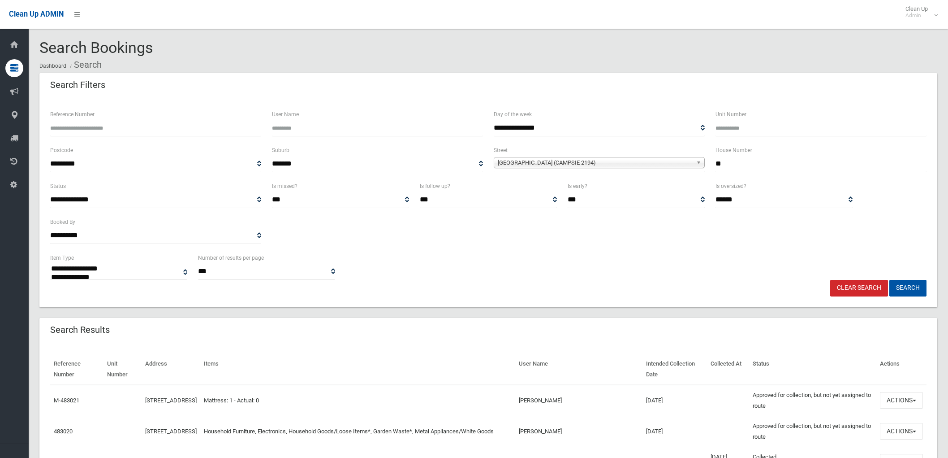
select select
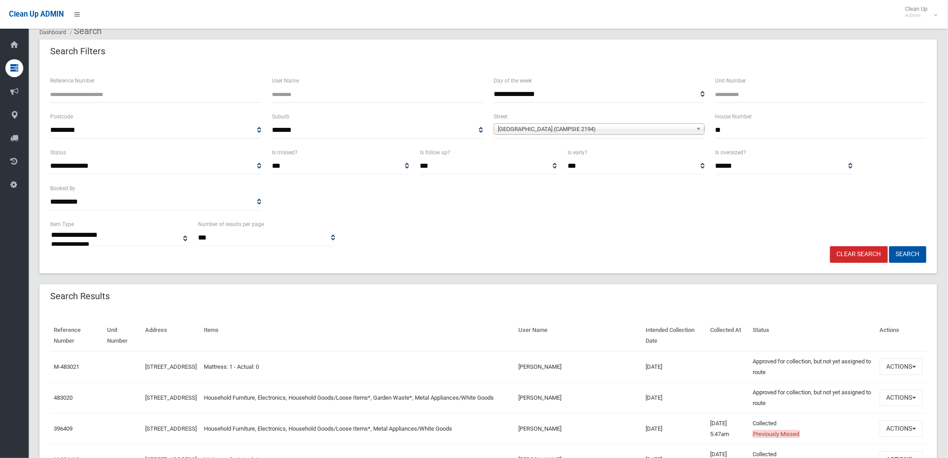
scroll to position [50, 0]
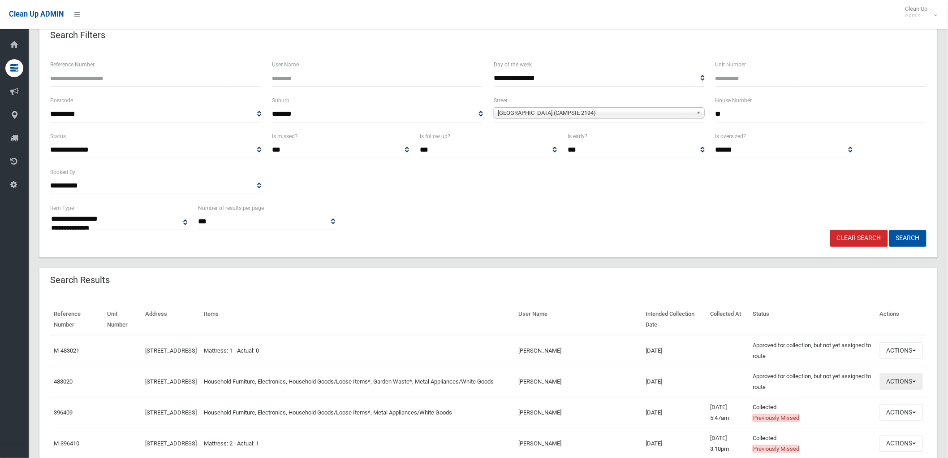
click at [895, 378] on button "Actions" at bounding box center [901, 381] width 43 height 17
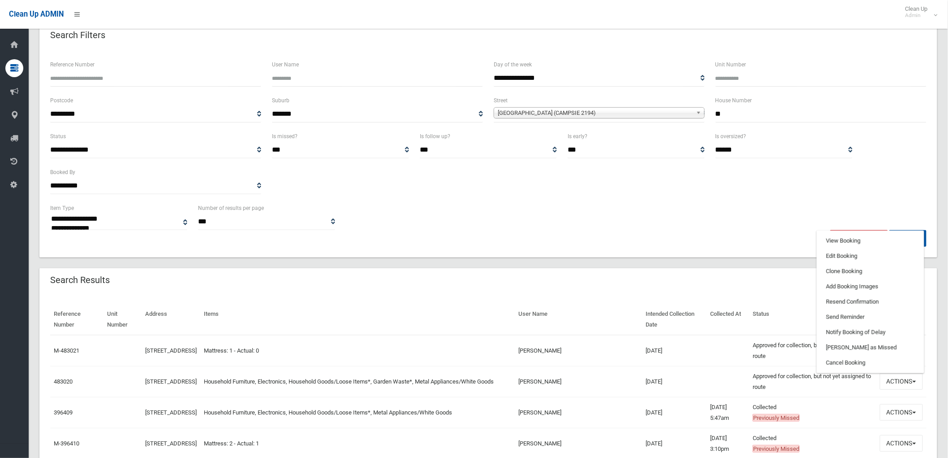
click at [653, 281] on div "Search Results" at bounding box center [488, 280] width 898 height 25
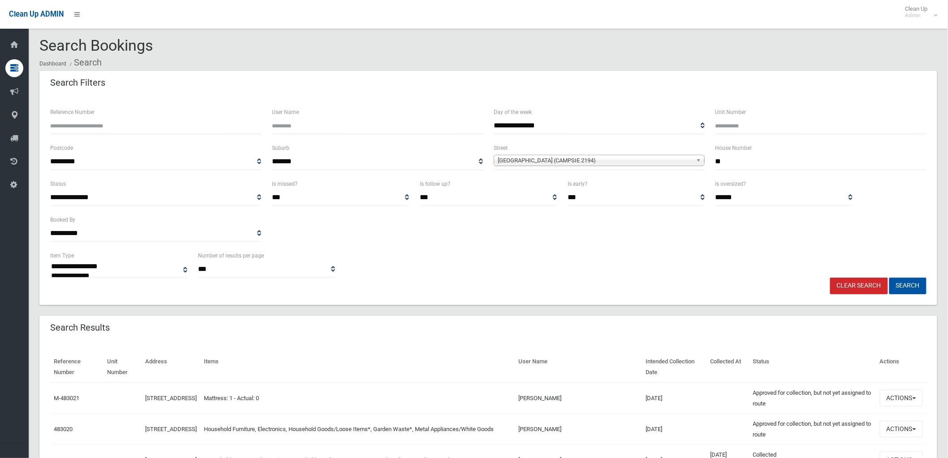
scroll to position [0, 0]
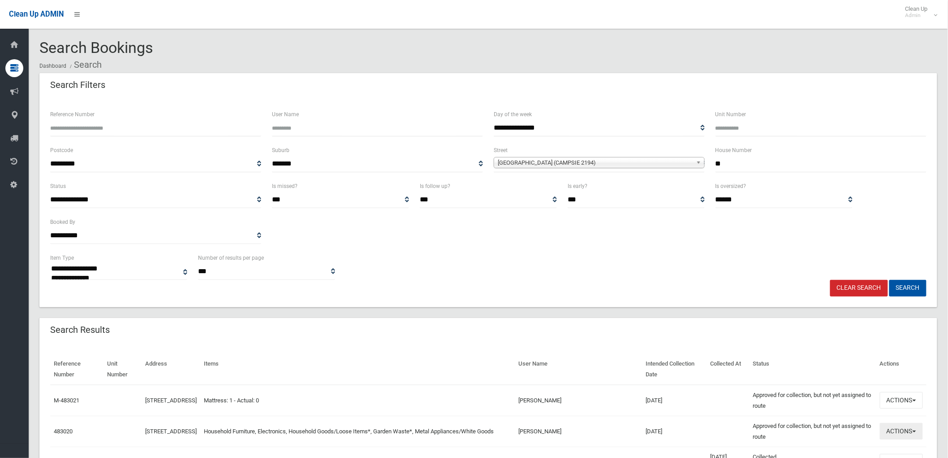
click at [886, 435] on button "Actions" at bounding box center [901, 431] width 43 height 17
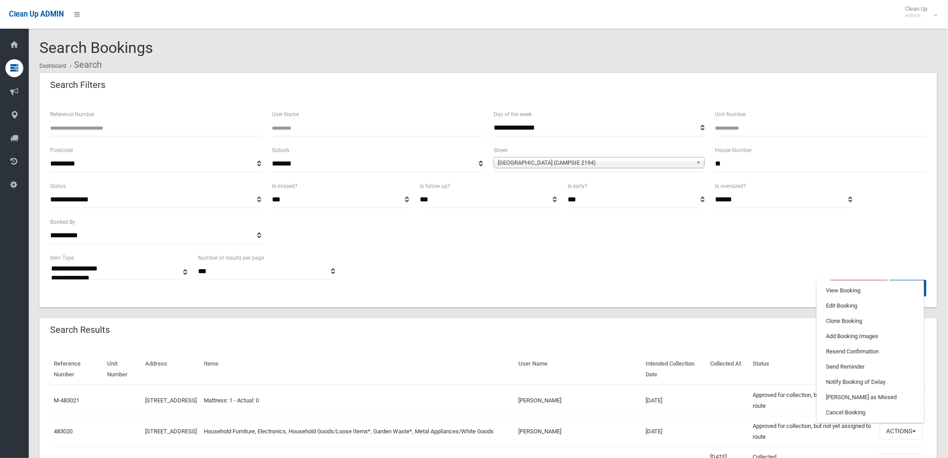
click at [705, 303] on div "**********" at bounding box center [488, 202] width 898 height 209
